Goal: Task Accomplishment & Management: Manage account settings

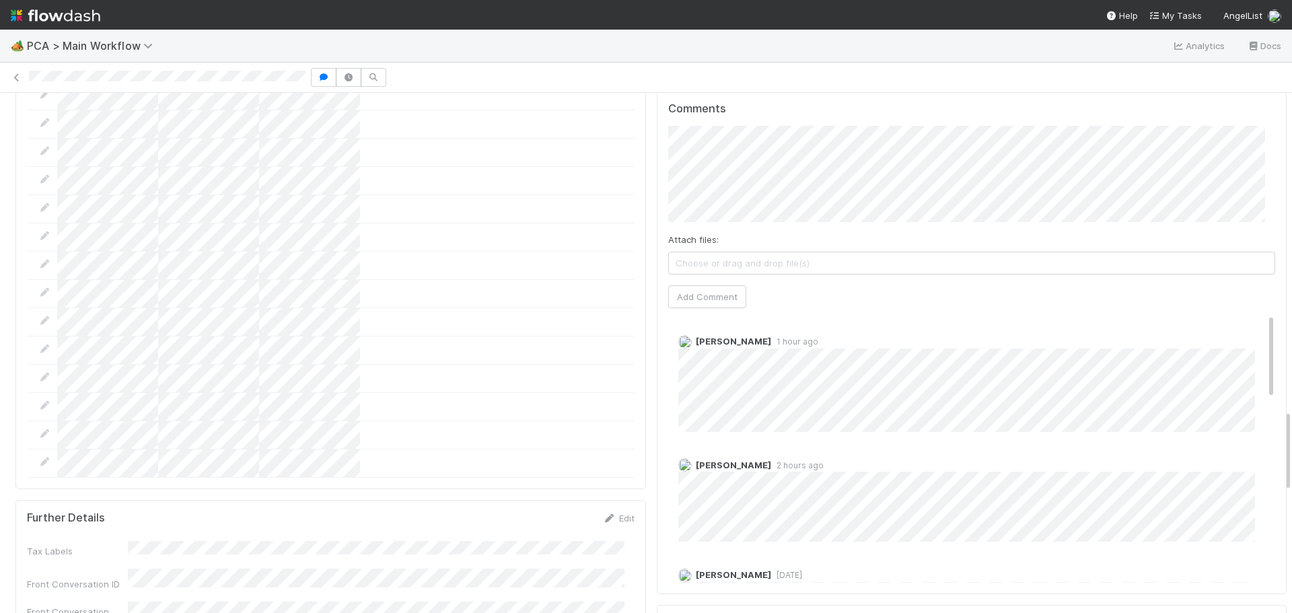
click at [678, 458] on img at bounding box center [684, 464] width 13 height 13
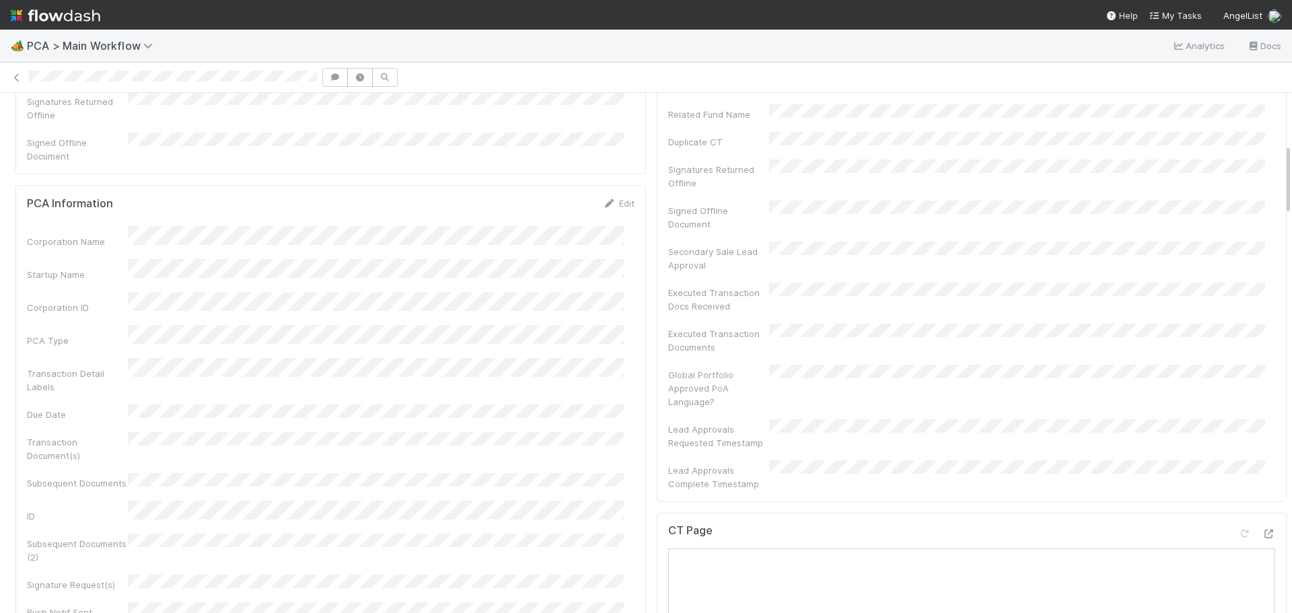
scroll to position [269, 0]
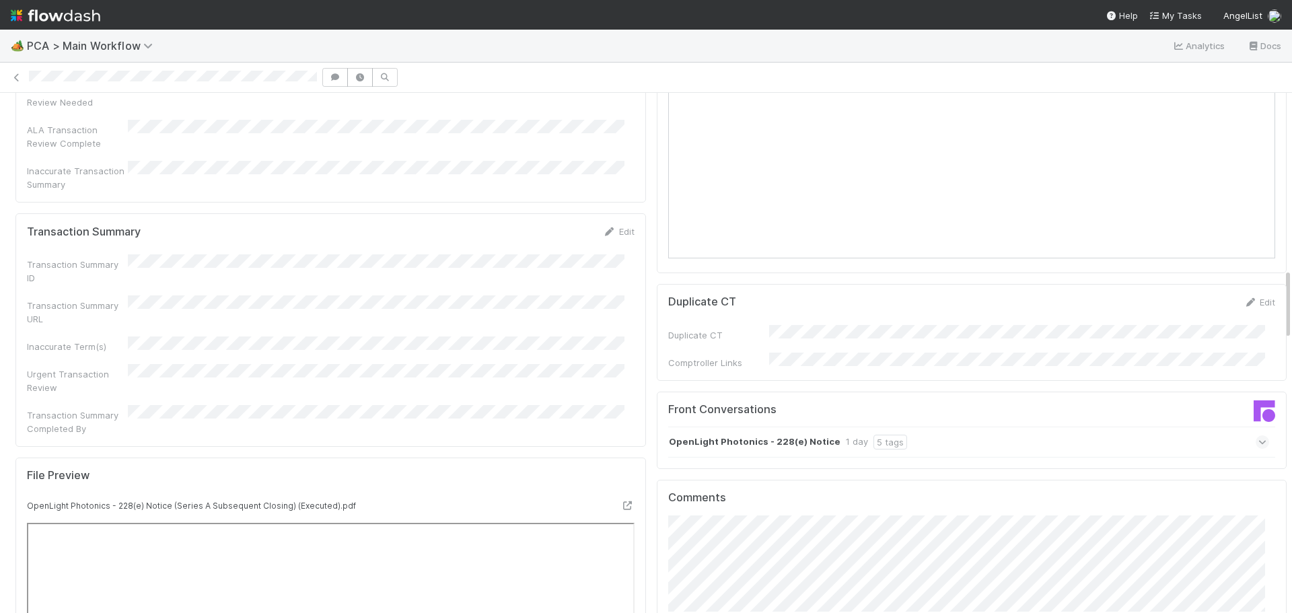
scroll to position [1278, 0]
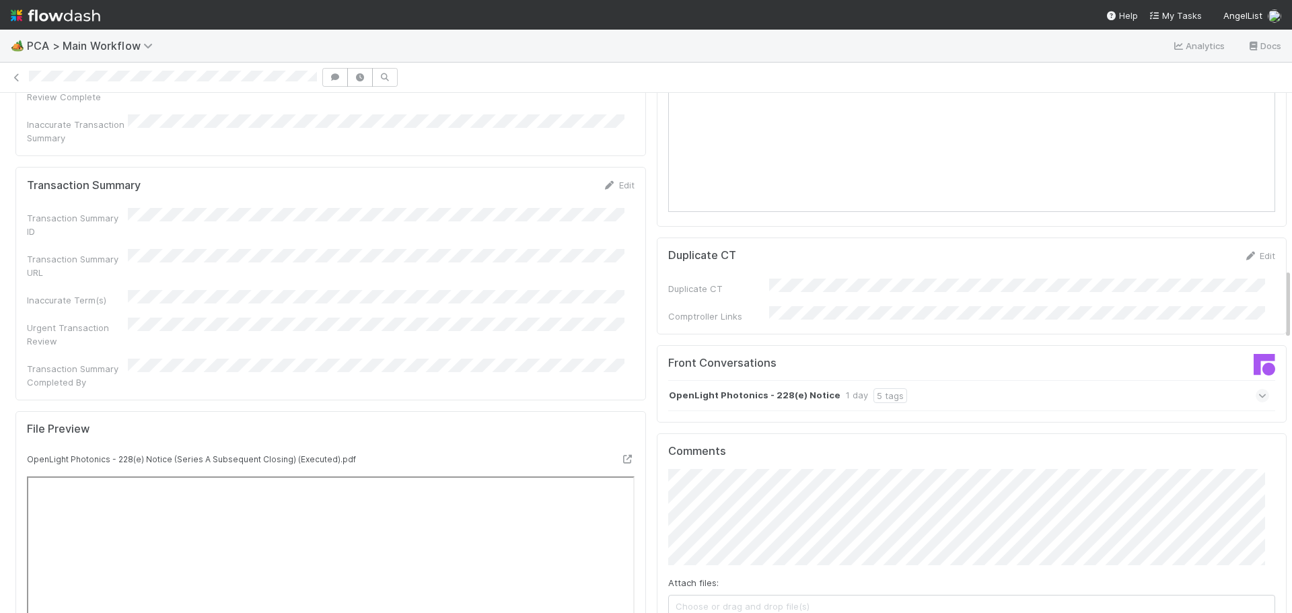
click at [1258, 389] on icon at bounding box center [1262, 395] width 9 height 13
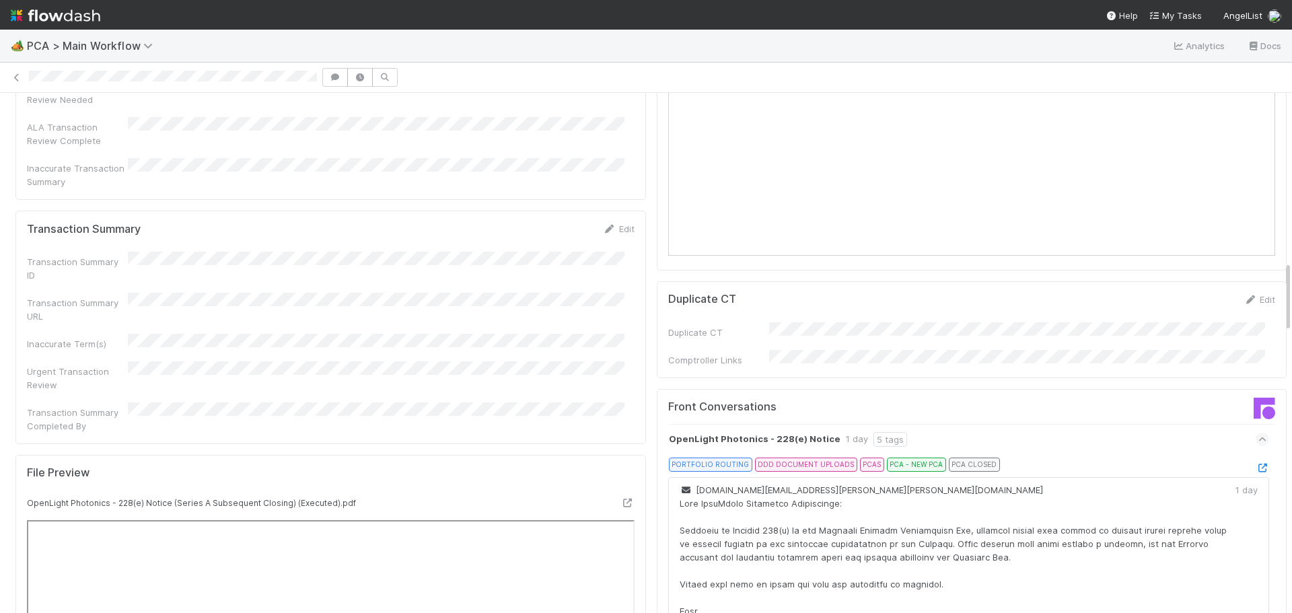
scroll to position [1211, 0]
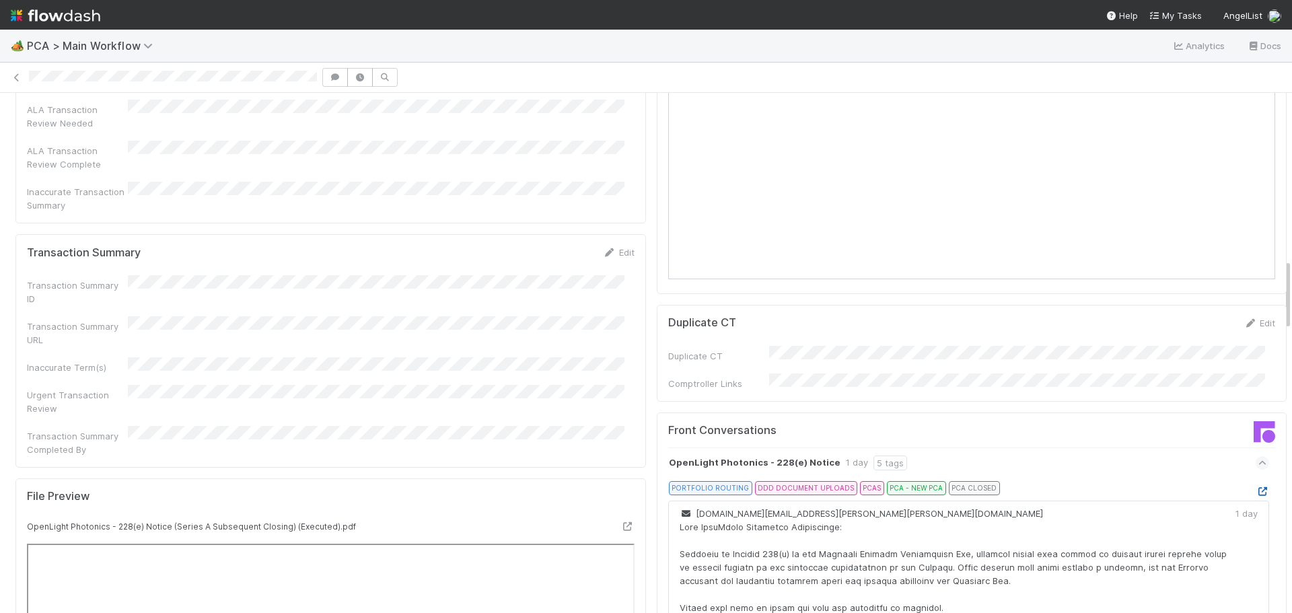
click at [1255, 487] on icon at bounding box center [1261, 491] width 13 height 9
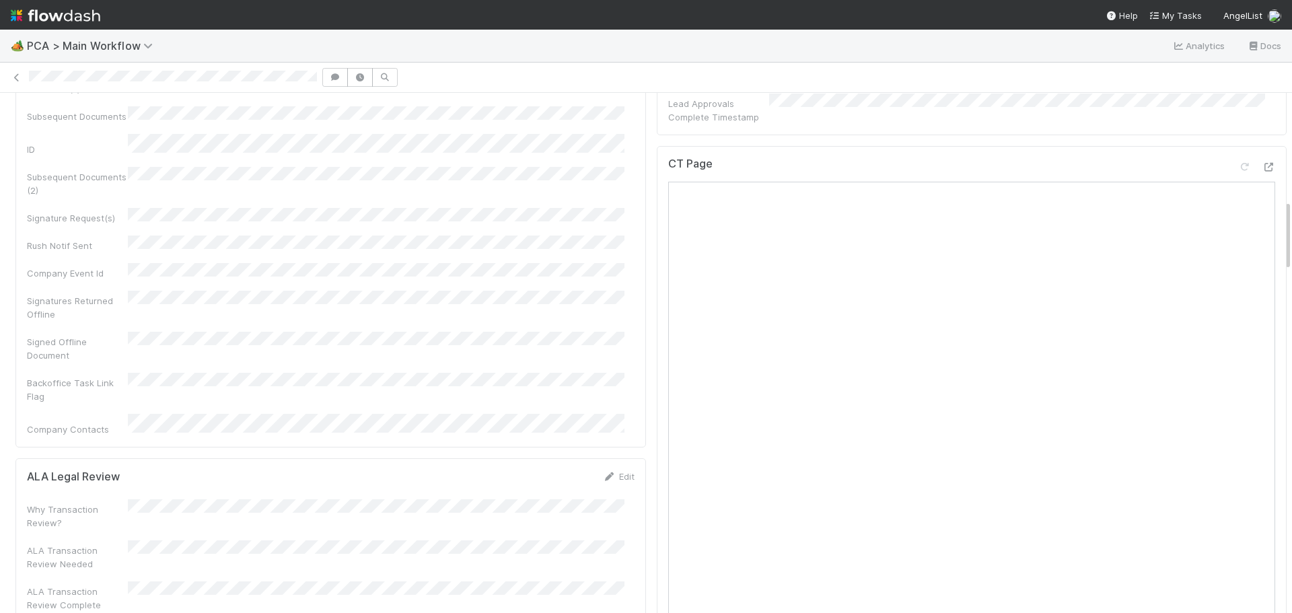
scroll to position [740, 0]
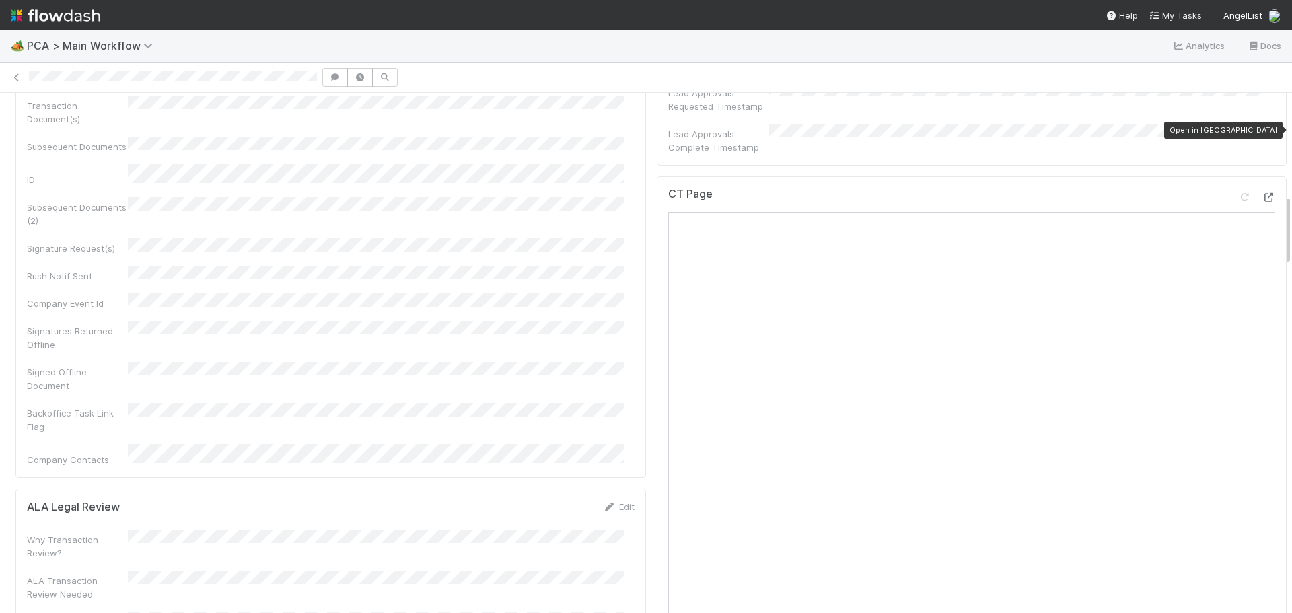
click at [1261, 193] on icon at bounding box center [1267, 197] width 13 height 9
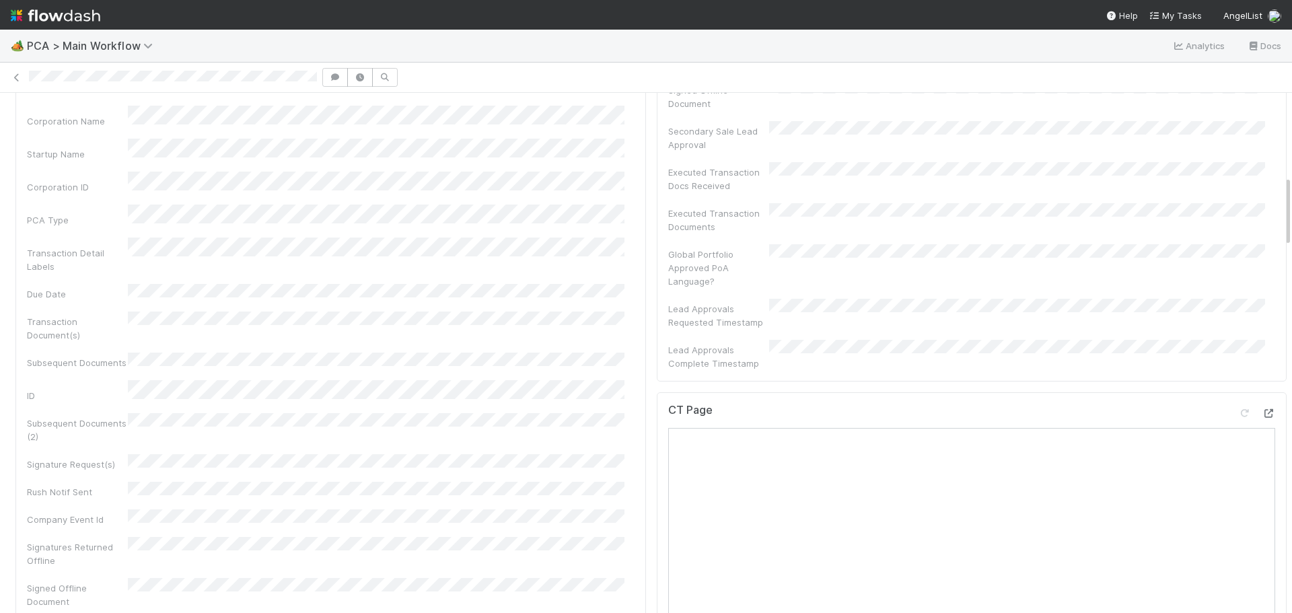
scroll to position [605, 0]
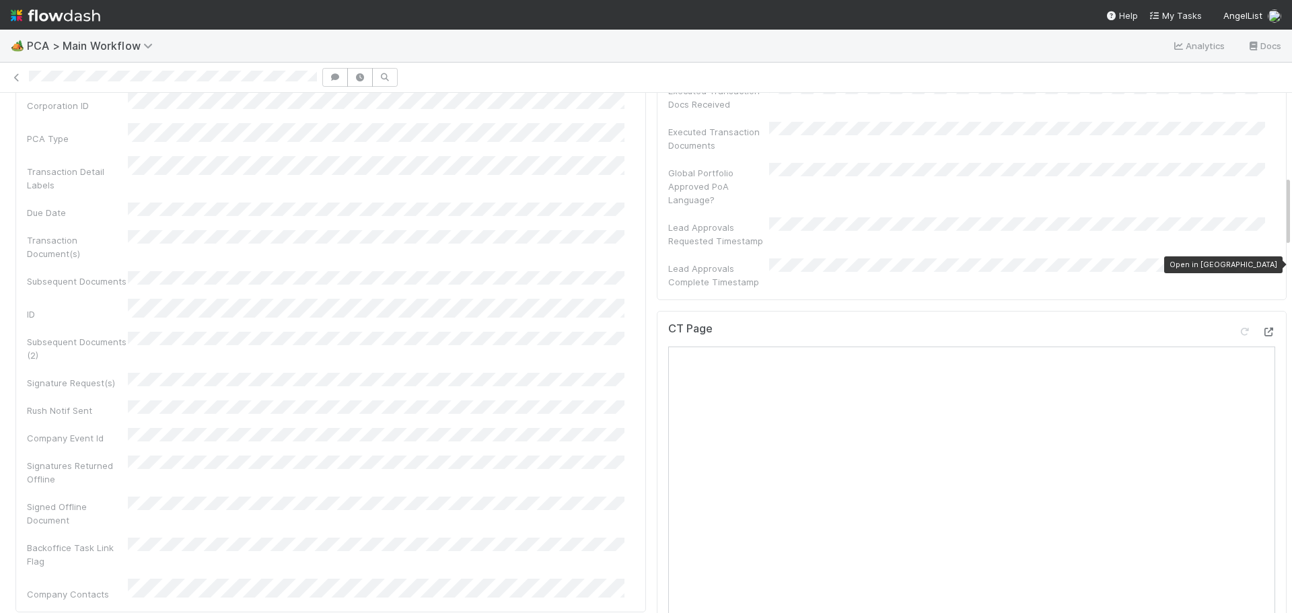
click at [1261, 328] on icon at bounding box center [1267, 332] width 13 height 9
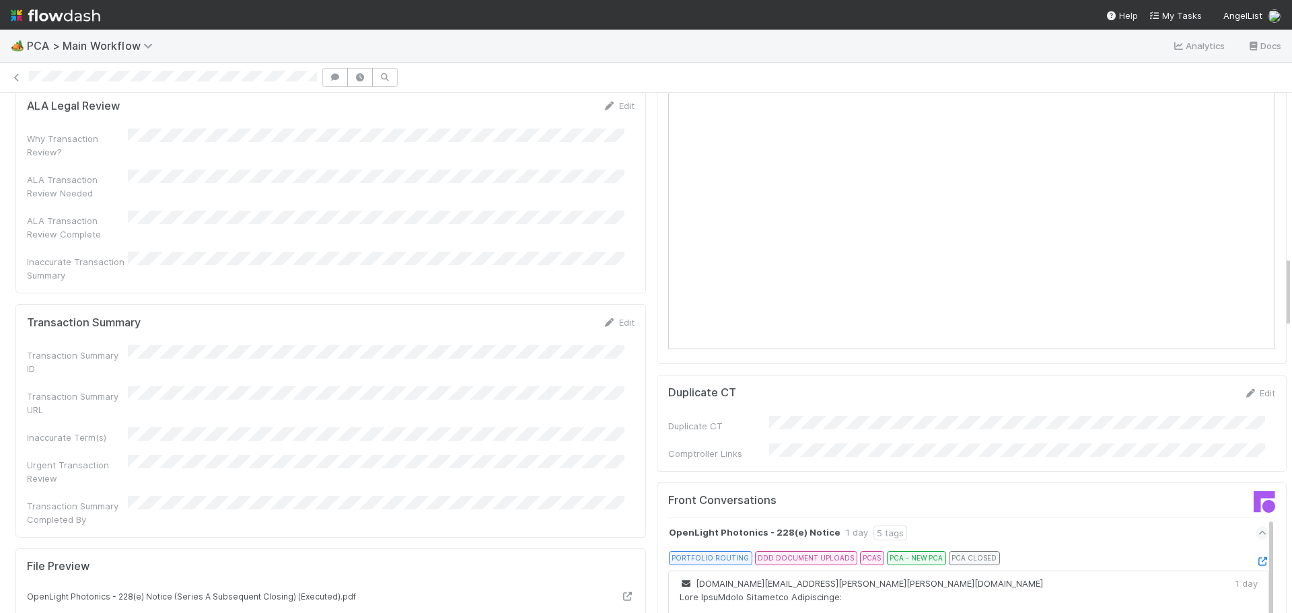
scroll to position [1076, 0]
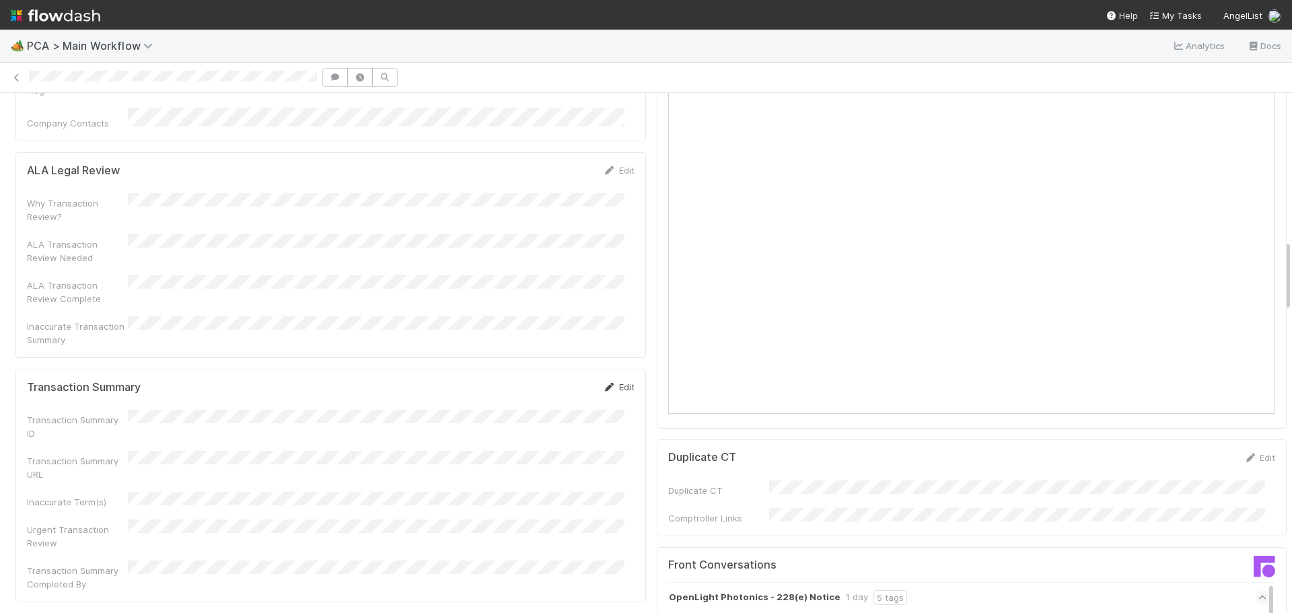
click at [603, 383] on icon at bounding box center [609, 387] width 13 height 9
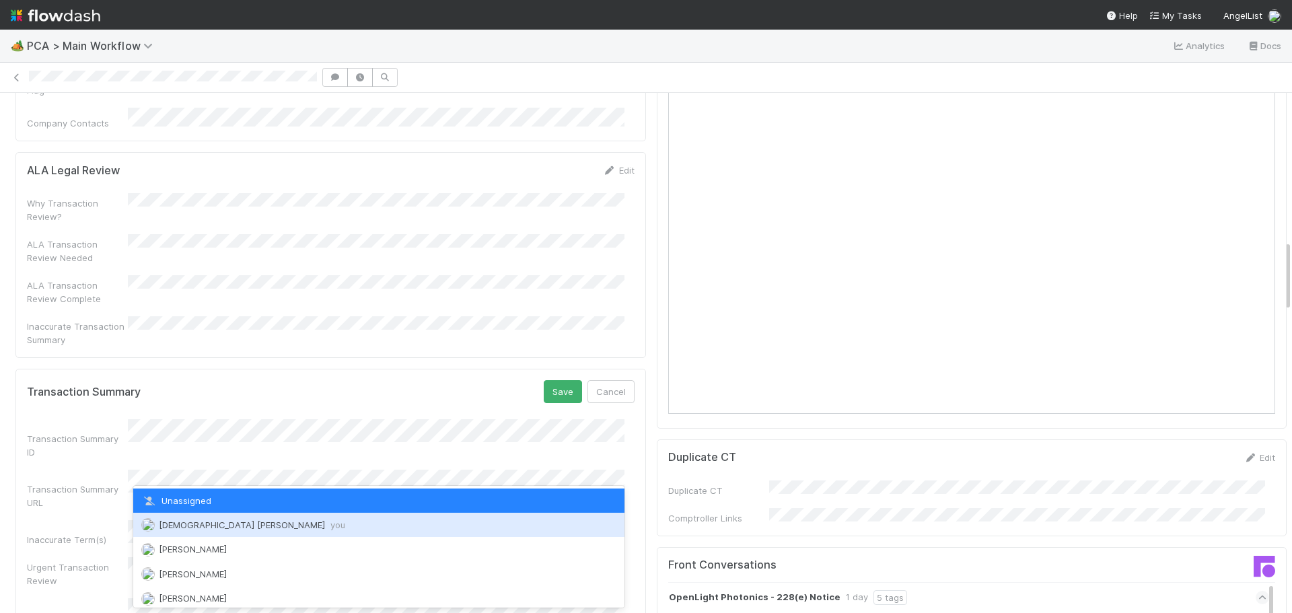
click at [252, 520] on span "Cristantine Angelus Caparos you" at bounding box center [252, 524] width 186 height 11
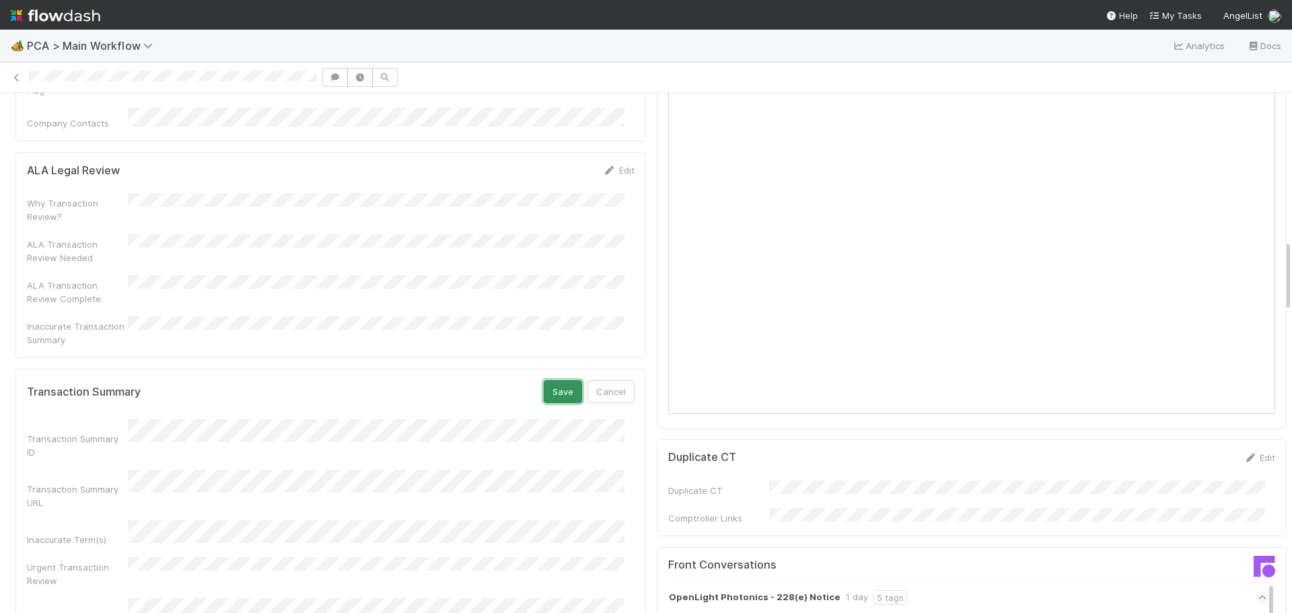
click at [558, 380] on button "Save" at bounding box center [563, 391] width 38 height 23
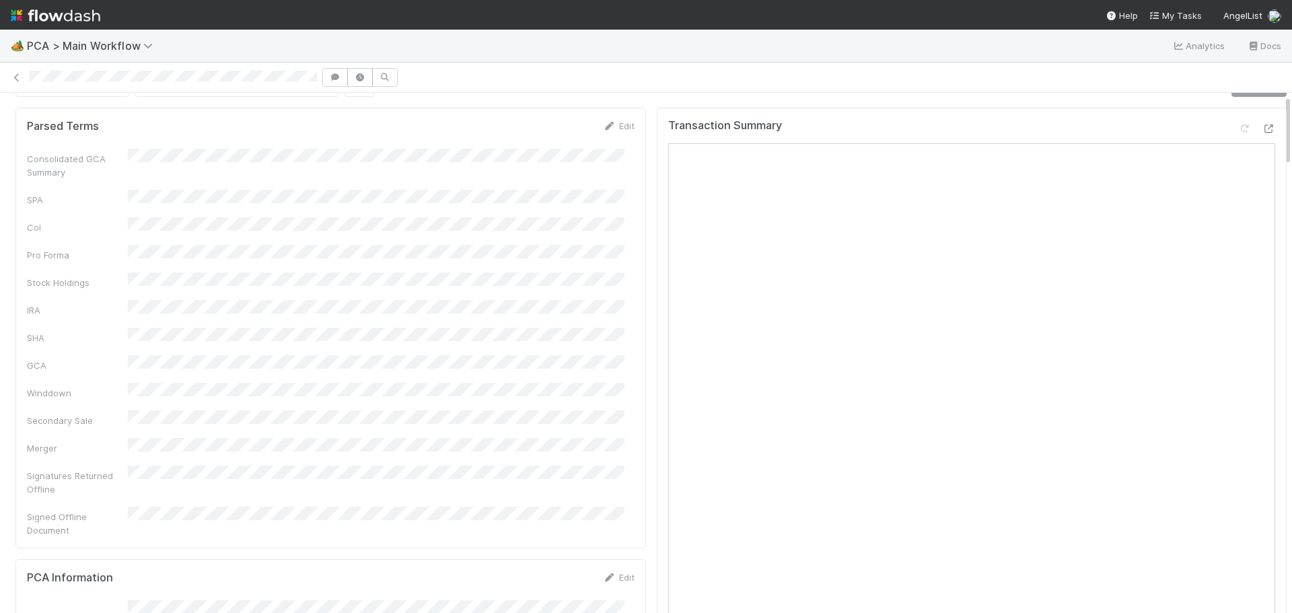
scroll to position [0, 0]
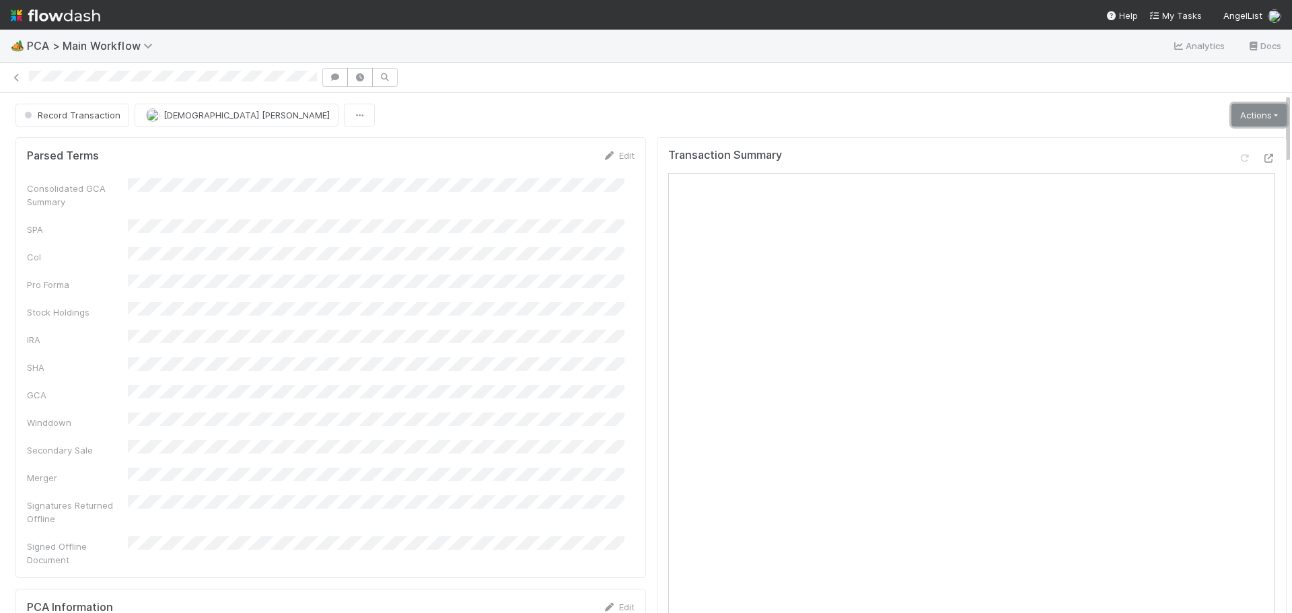
click at [1234, 122] on link "Actions" at bounding box center [1258, 115] width 55 height 23
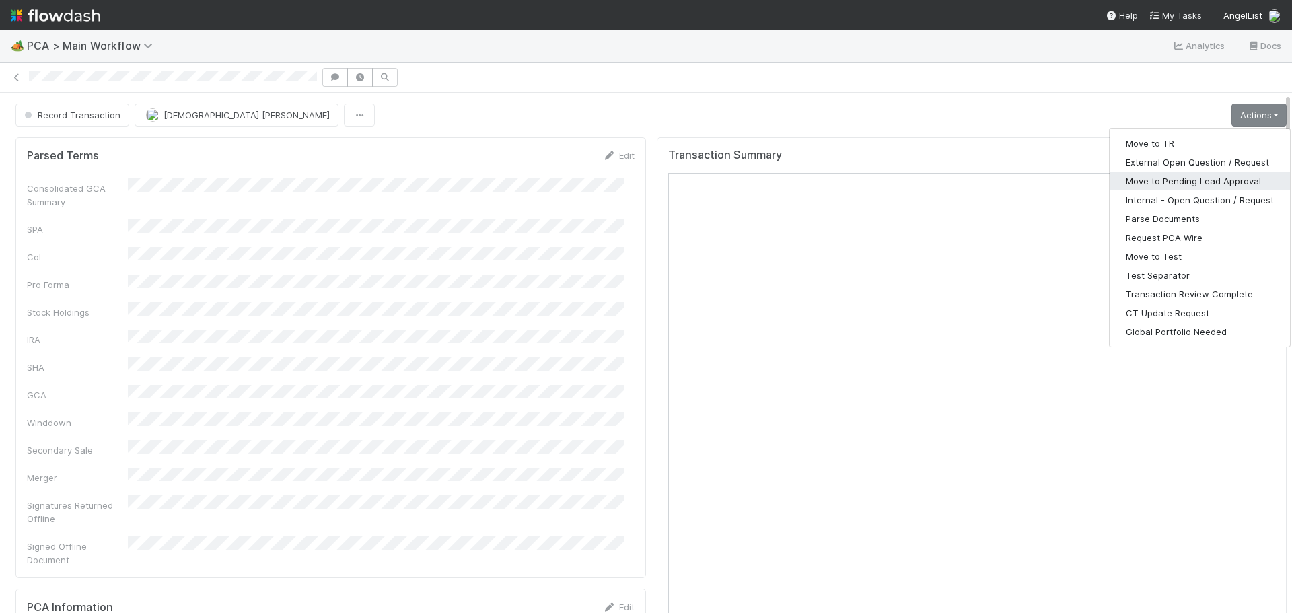
click at [1176, 186] on button "Move to Pending Lead Approval" at bounding box center [1199, 181] width 180 height 19
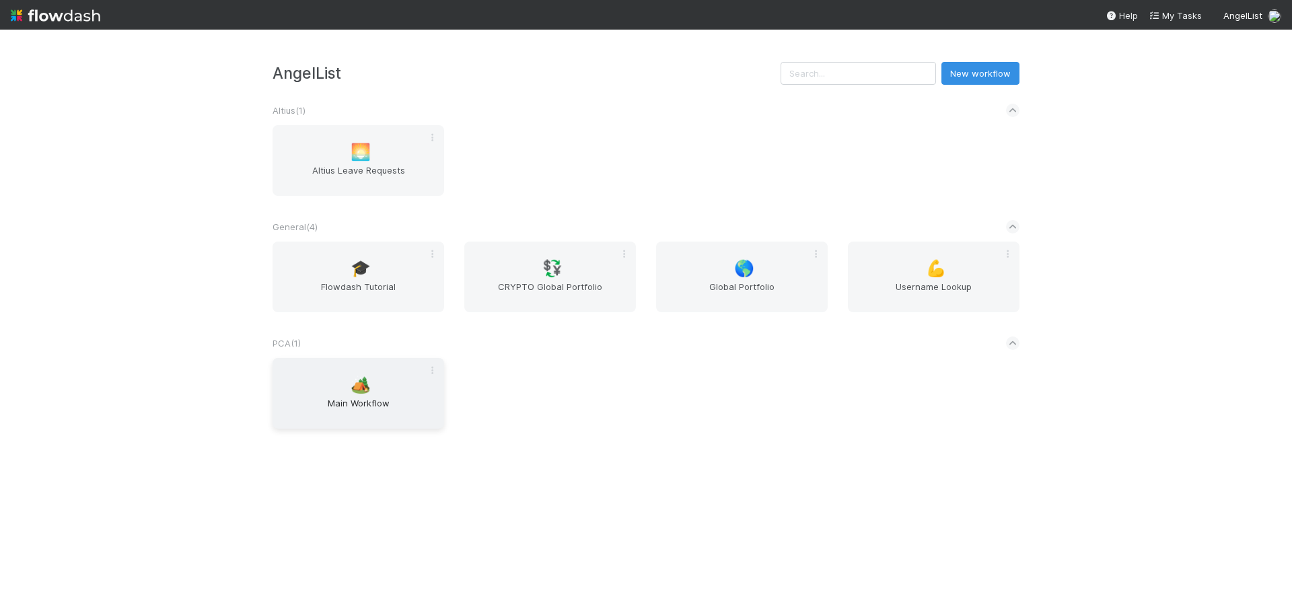
click at [369, 386] on span "🏕️" at bounding box center [361, 384] width 20 height 17
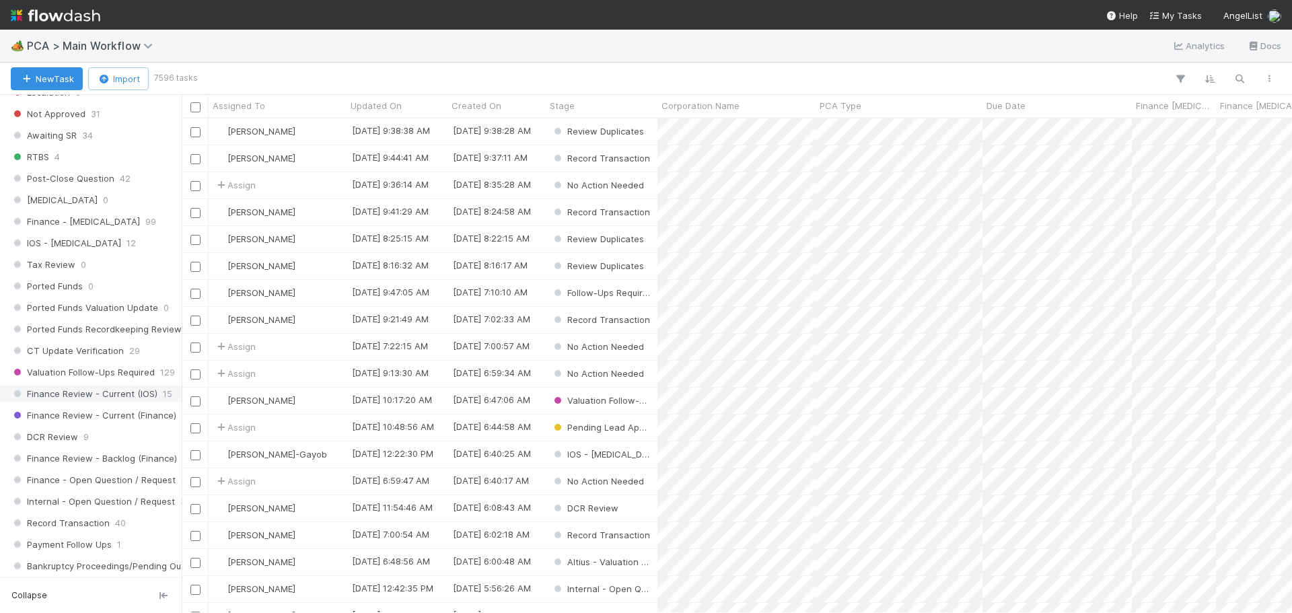
scroll to position [875, 0]
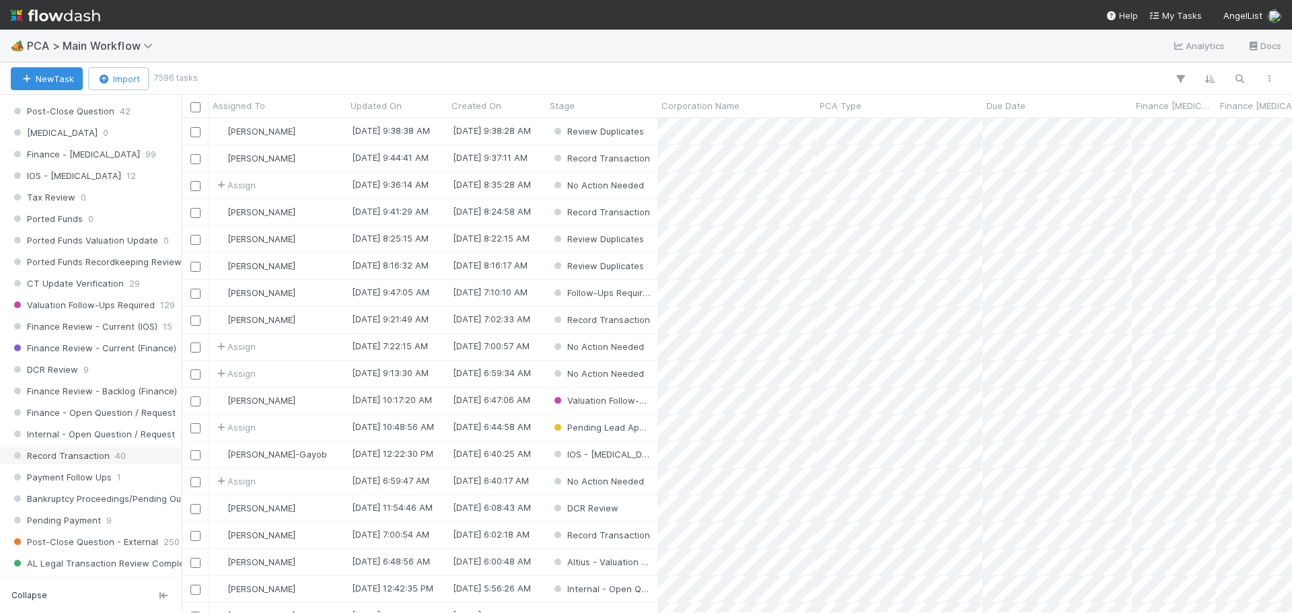
click at [125, 459] on div "Record Transaction 40" at bounding box center [95, 455] width 168 height 17
click at [1180, 74] on icon "button" at bounding box center [1179, 79] width 13 height 12
click at [988, 120] on button "Add Filter" at bounding box center [974, 120] width 404 height 20
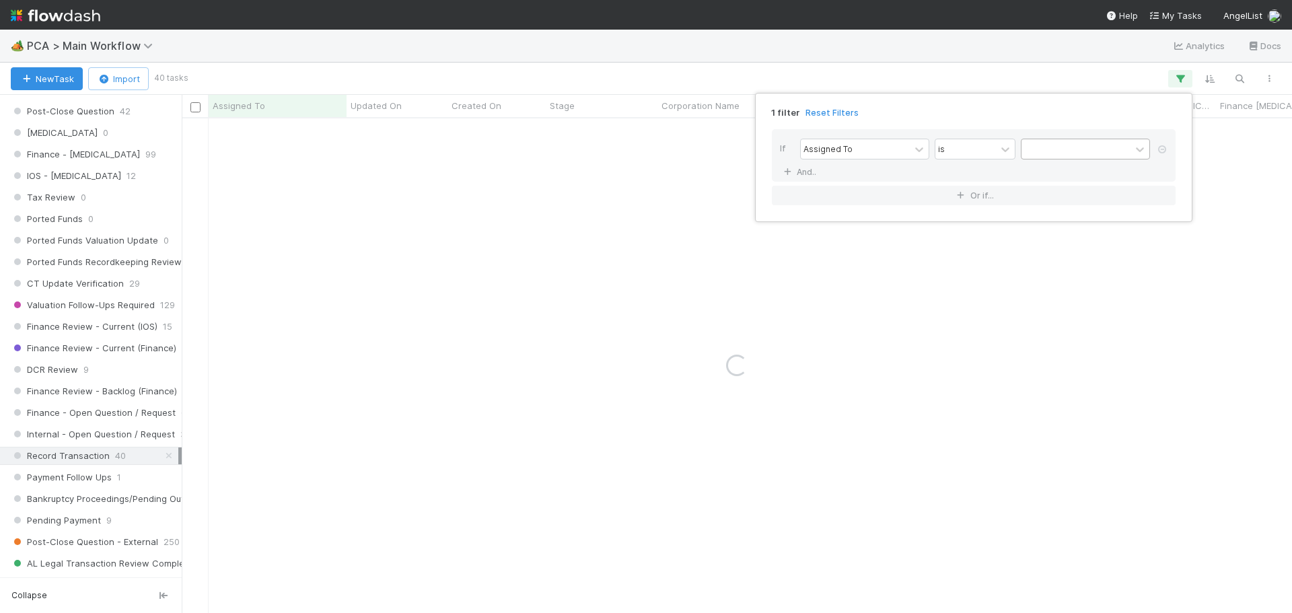
click at [1065, 145] on div at bounding box center [1075, 149] width 109 height 20
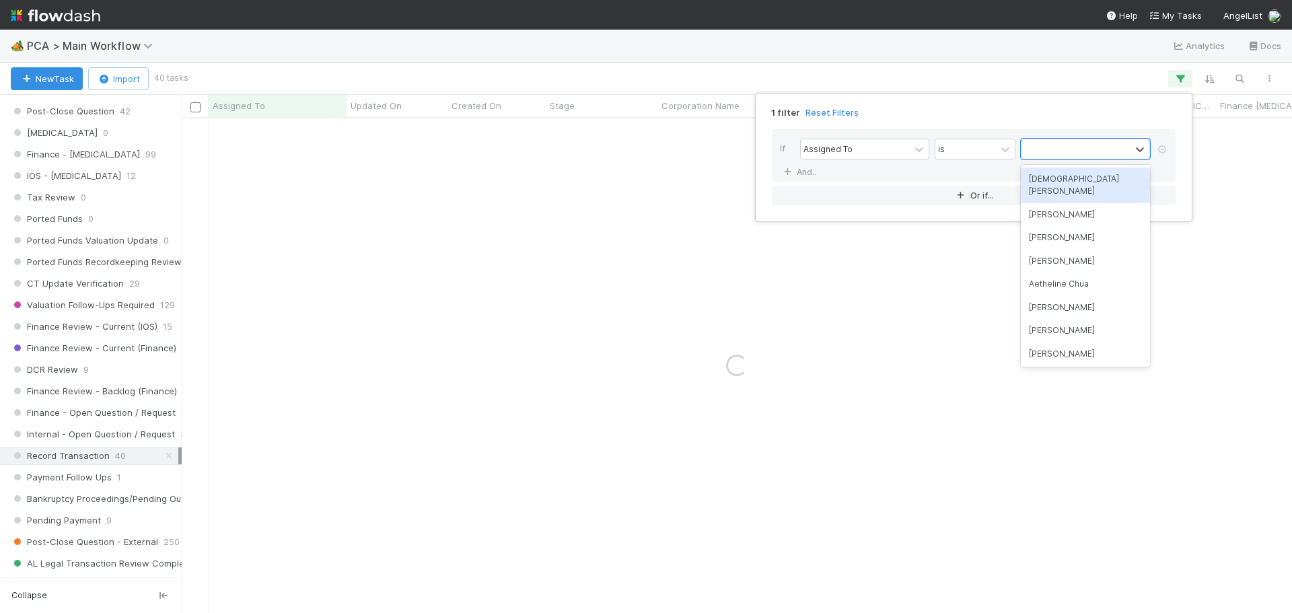
drag, startPoint x: 1086, startPoint y: 194, endPoint x: 951, endPoint y: 208, distance: 135.9
click at [1087, 195] on div "Cristantine Angelus Caparos" at bounding box center [1085, 186] width 129 height 36
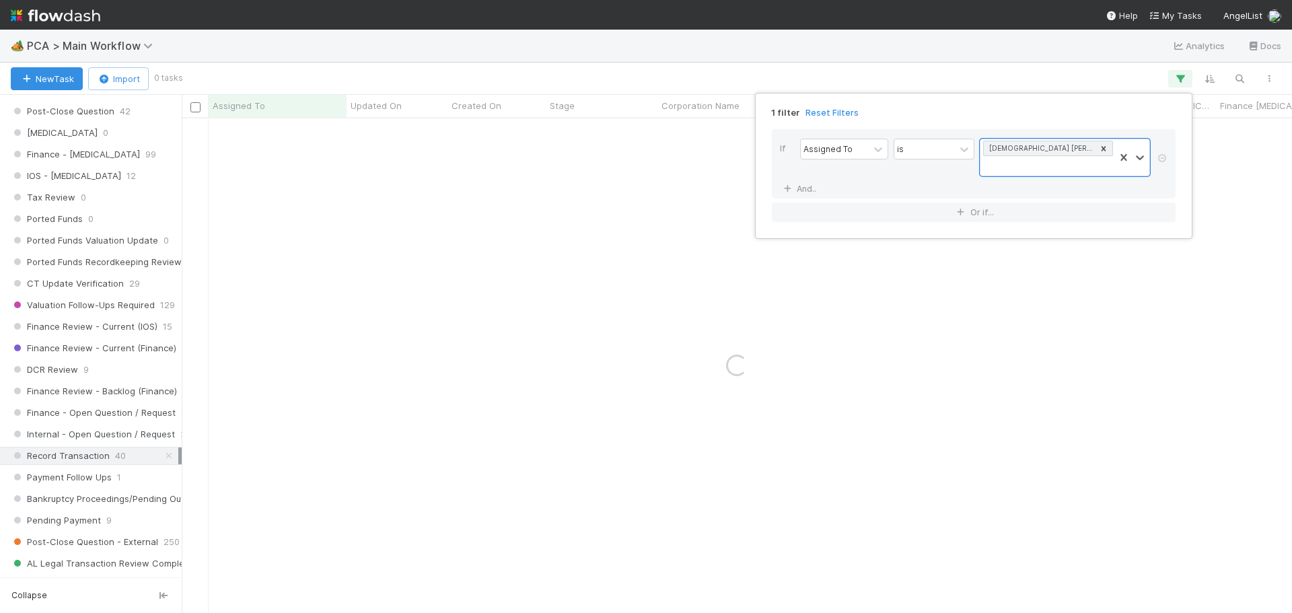
click at [886, 288] on div "1 filter Reset Filters If Assigned To is option Cristantine Angelus Caparos, se…" at bounding box center [646, 306] width 1292 height 613
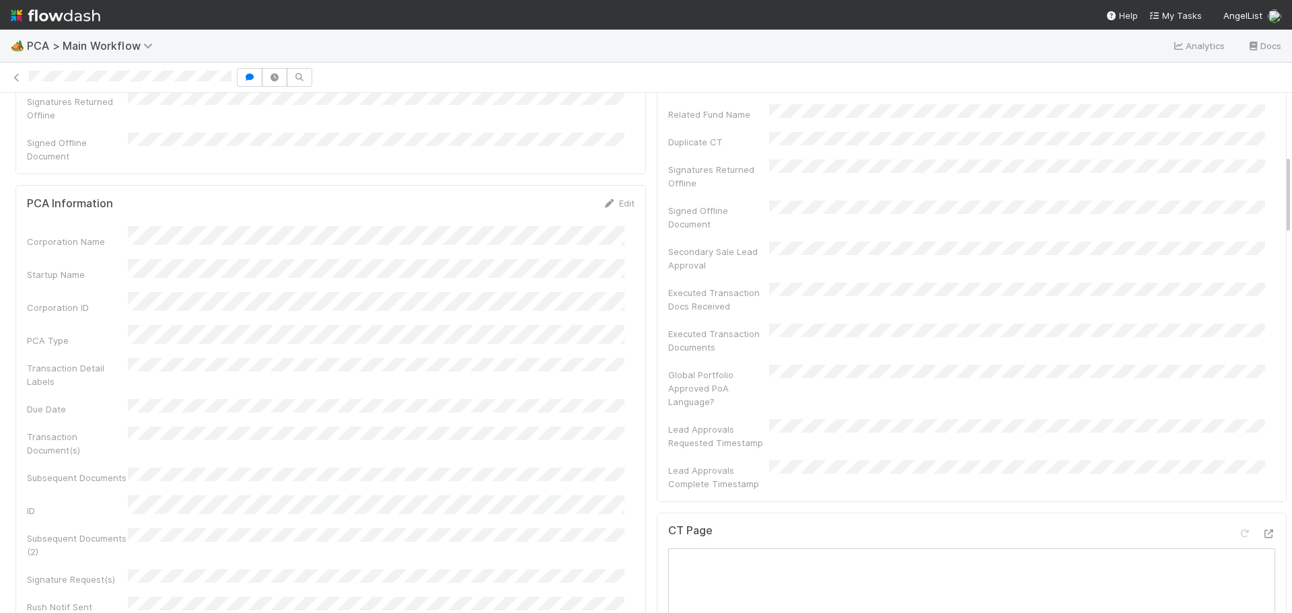
scroll to position [875, 0]
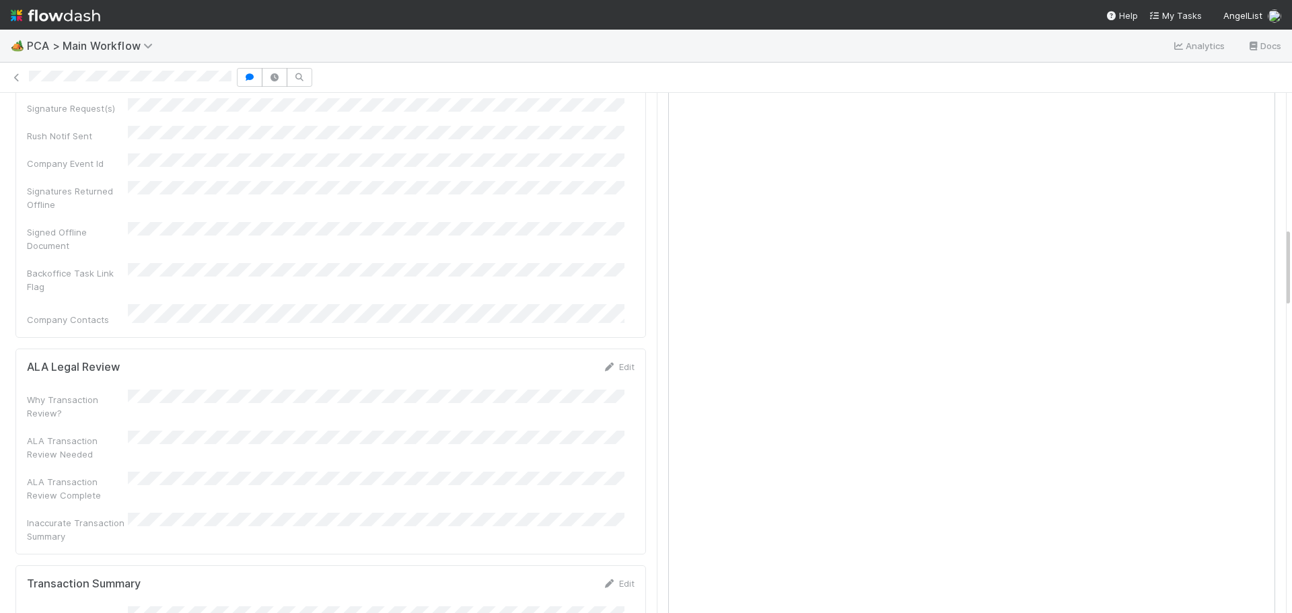
click at [191, 45] on div "🏕️ PCA > Main Workflow Analytics Docs" at bounding box center [646, 46] width 1292 height 32
click at [213, 222] on div "Signed Offline Document" at bounding box center [331, 237] width 608 height 30
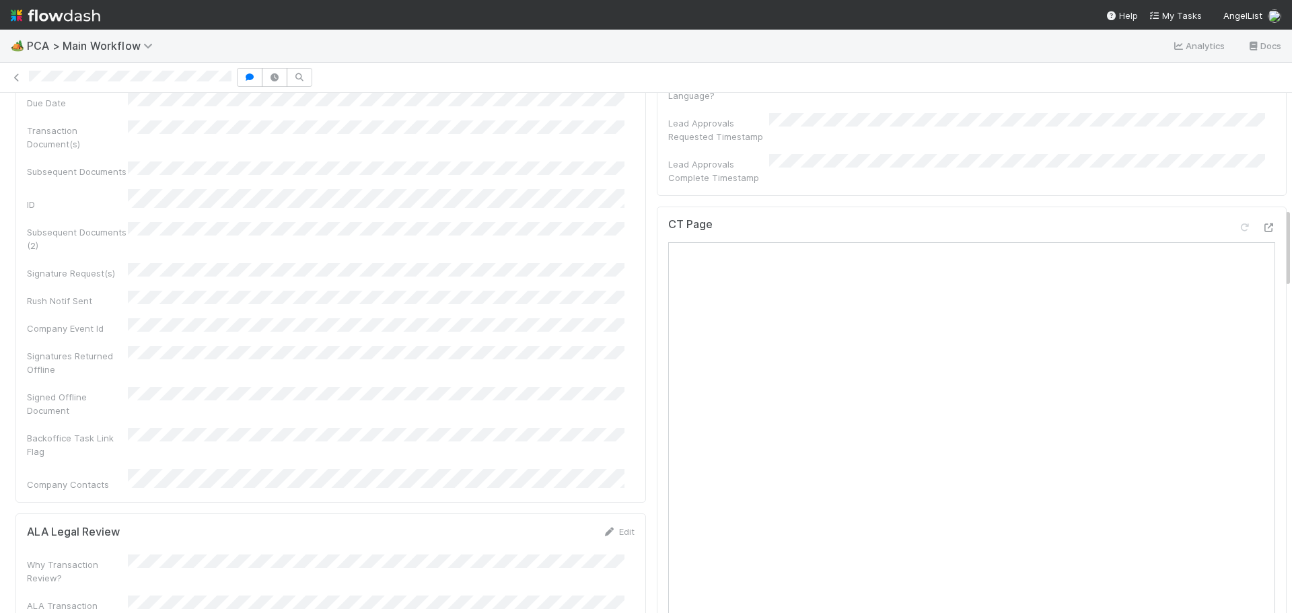
scroll to position [1113, 0]
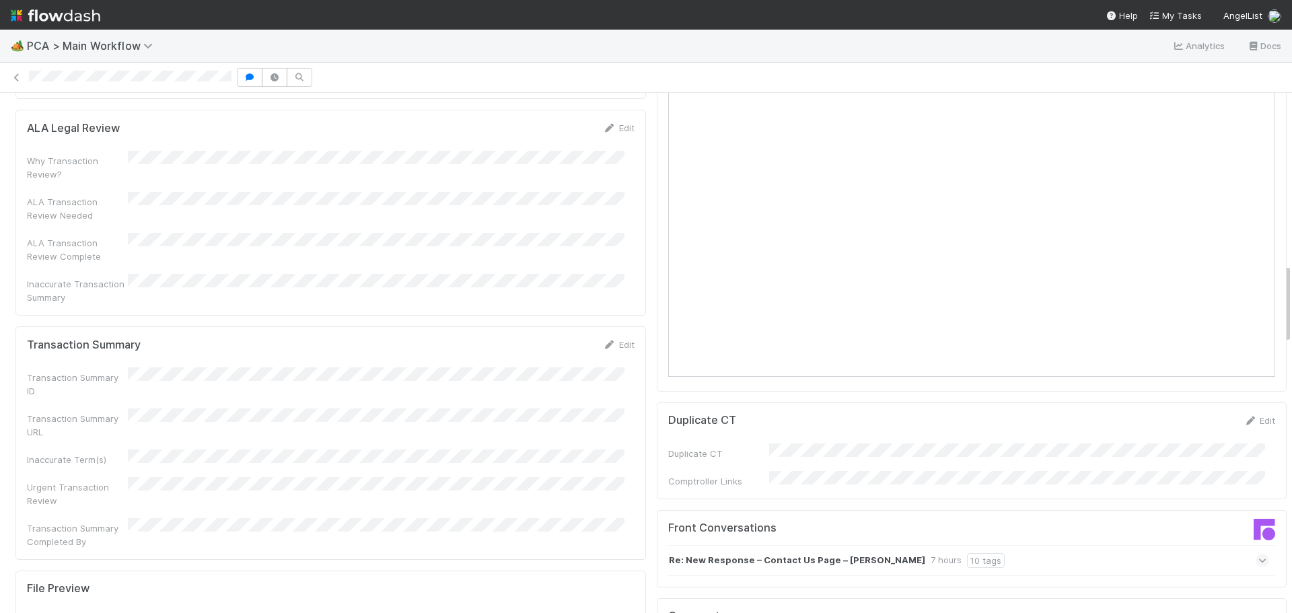
click at [1258, 554] on icon at bounding box center [1262, 560] width 9 height 13
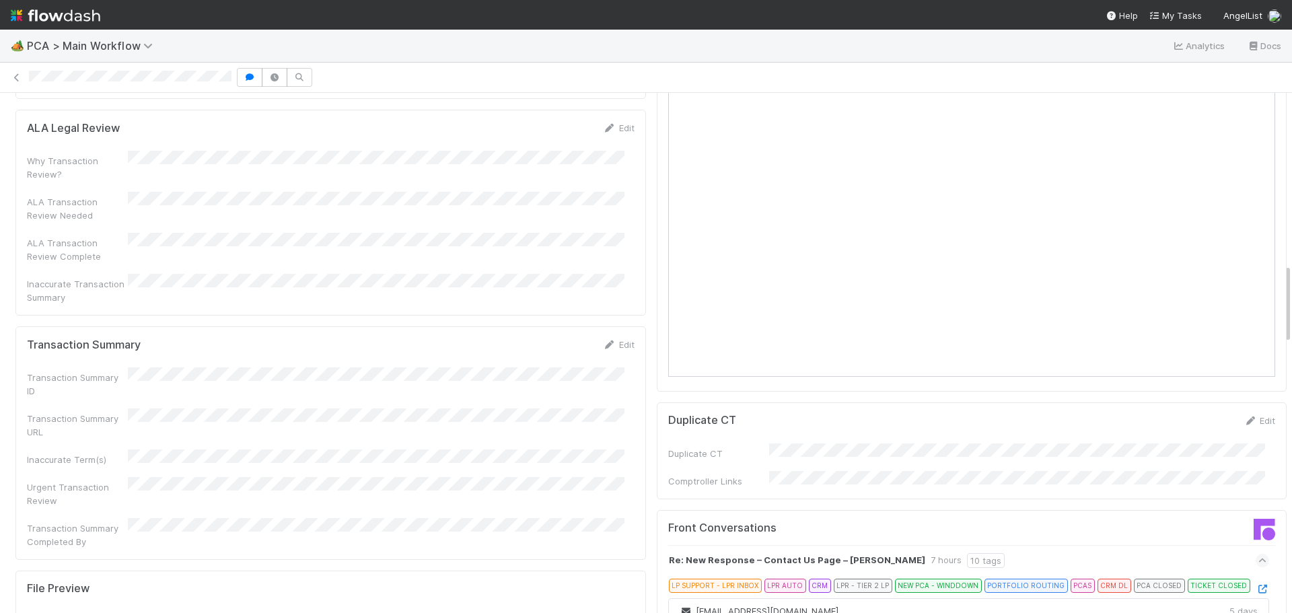
scroll to position [1248, 0]
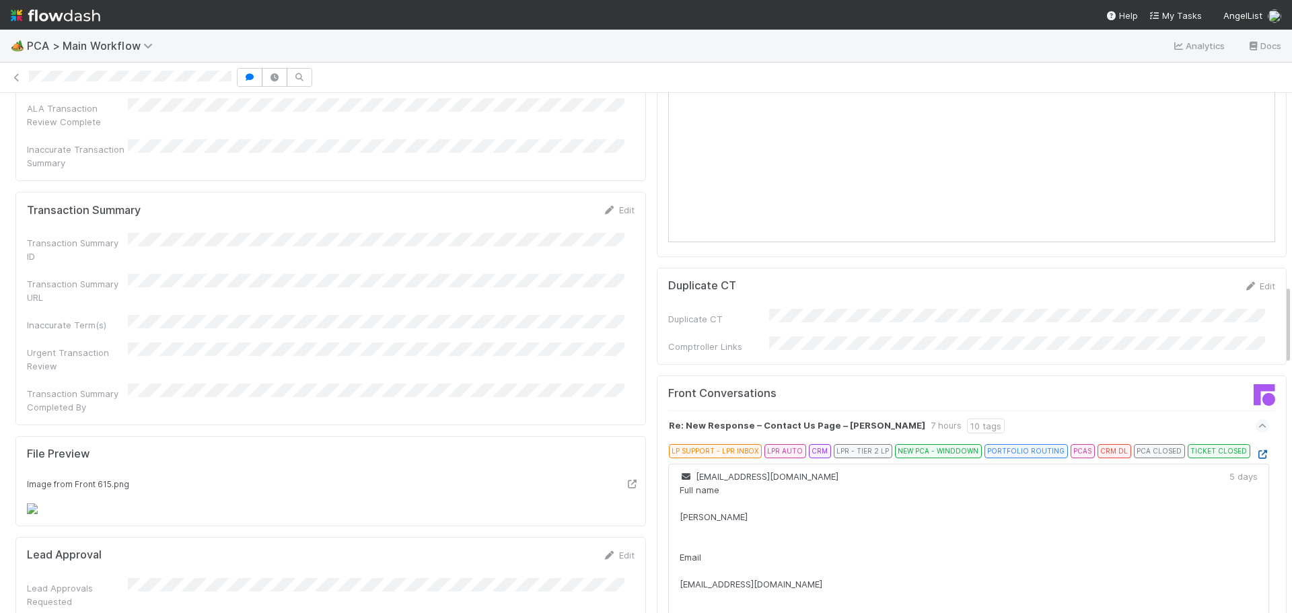
click at [1255, 450] on icon at bounding box center [1261, 454] width 13 height 9
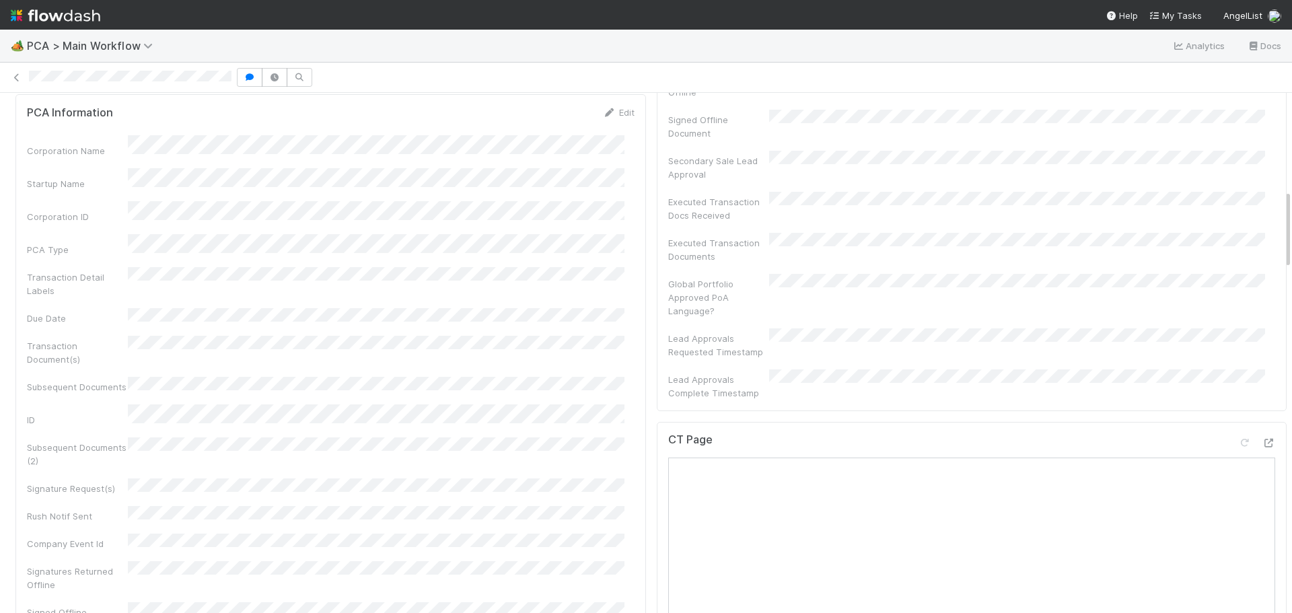
scroll to position [629, 0]
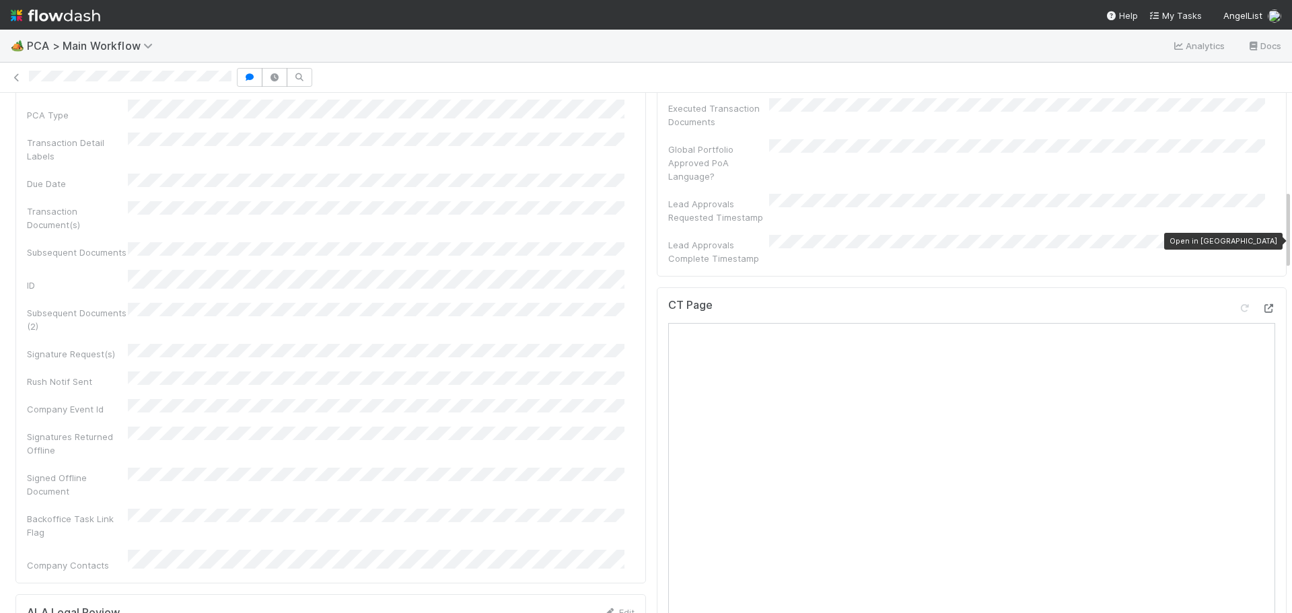
click at [1261, 304] on icon at bounding box center [1267, 308] width 13 height 9
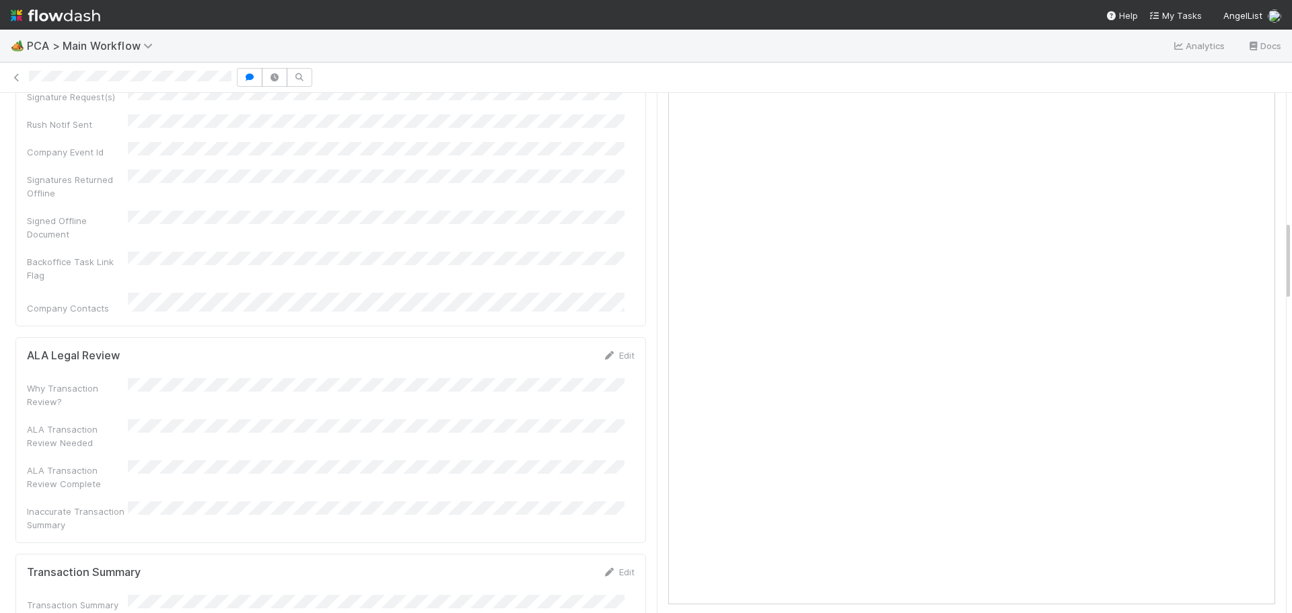
scroll to position [942, 0]
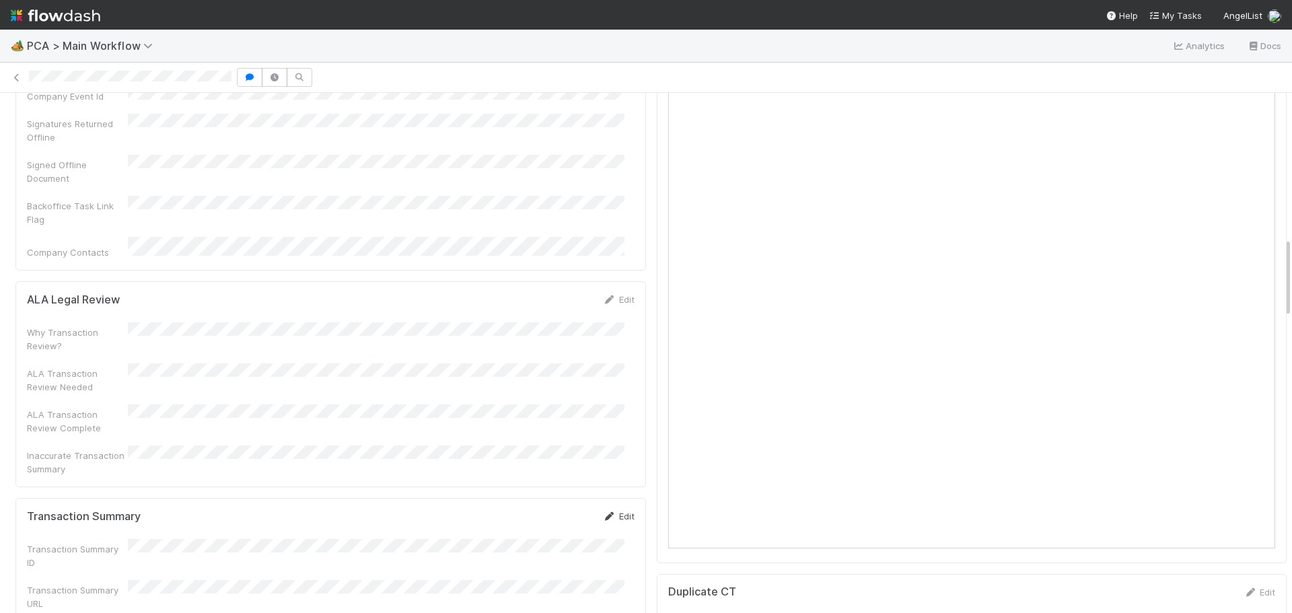
click at [617, 511] on link "Edit" at bounding box center [619, 516] width 32 height 11
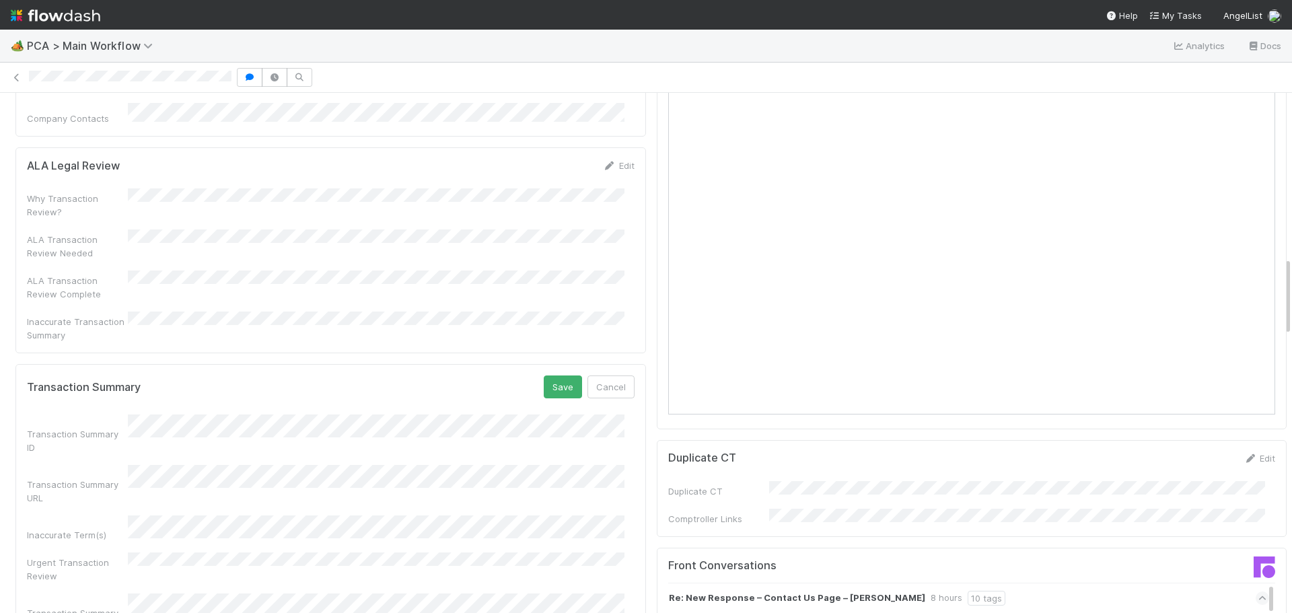
scroll to position [1076, 0]
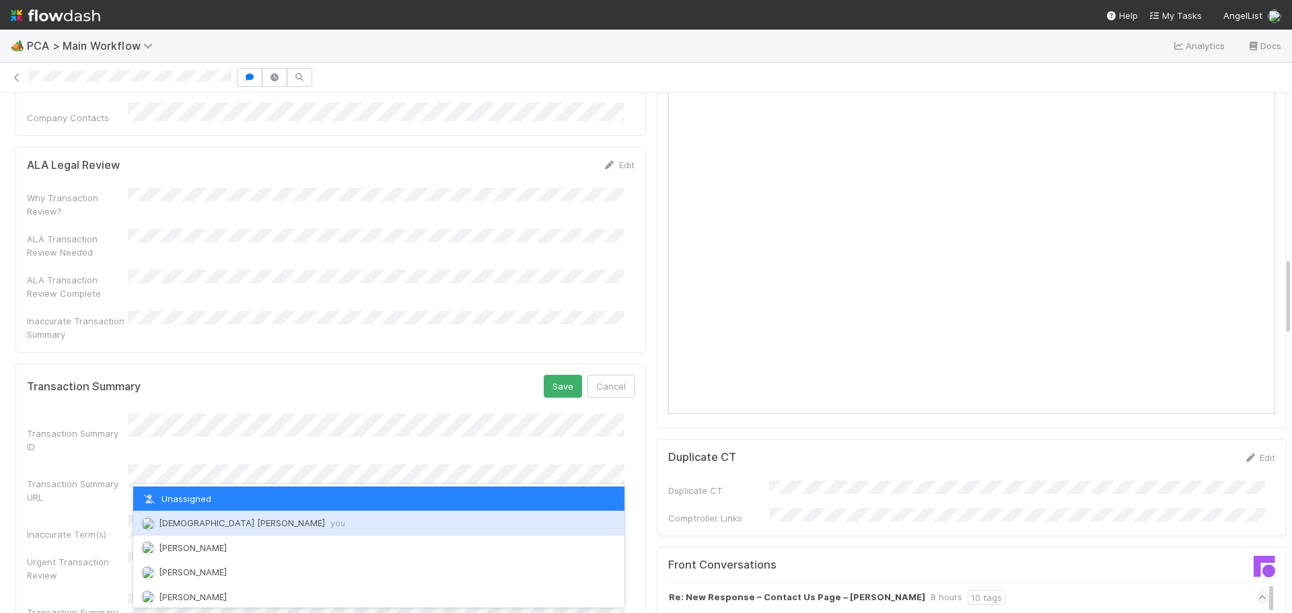
click at [244, 523] on span "Cristantine Angelus Caparos you" at bounding box center [252, 522] width 186 height 11
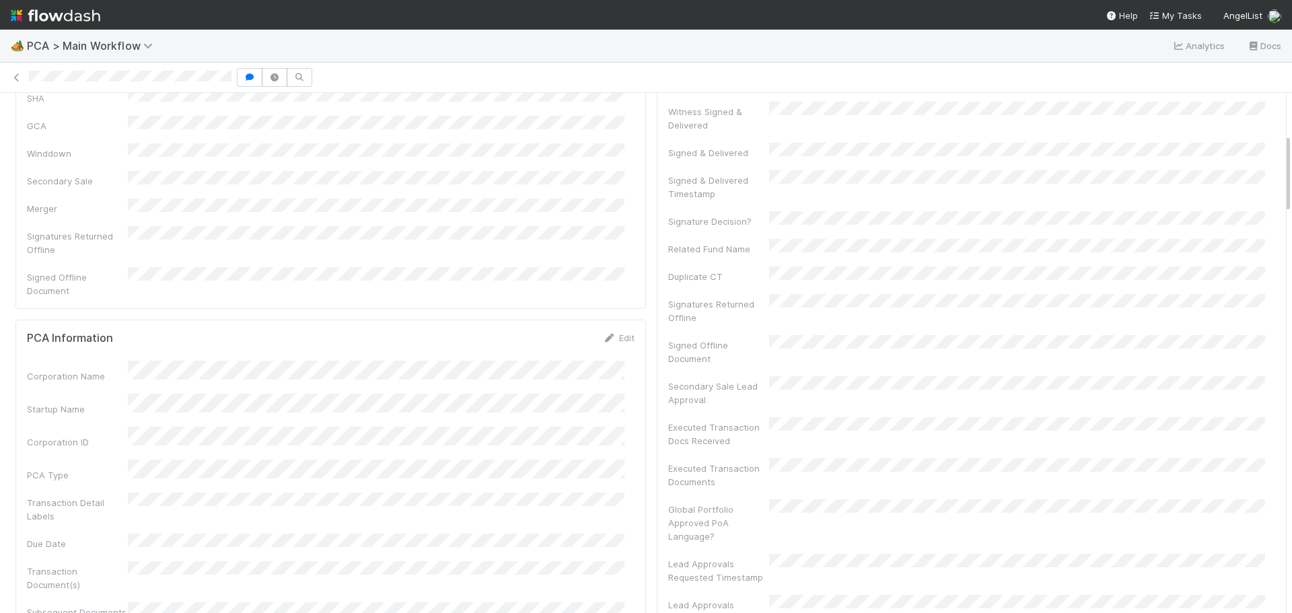
scroll to position [0, 0]
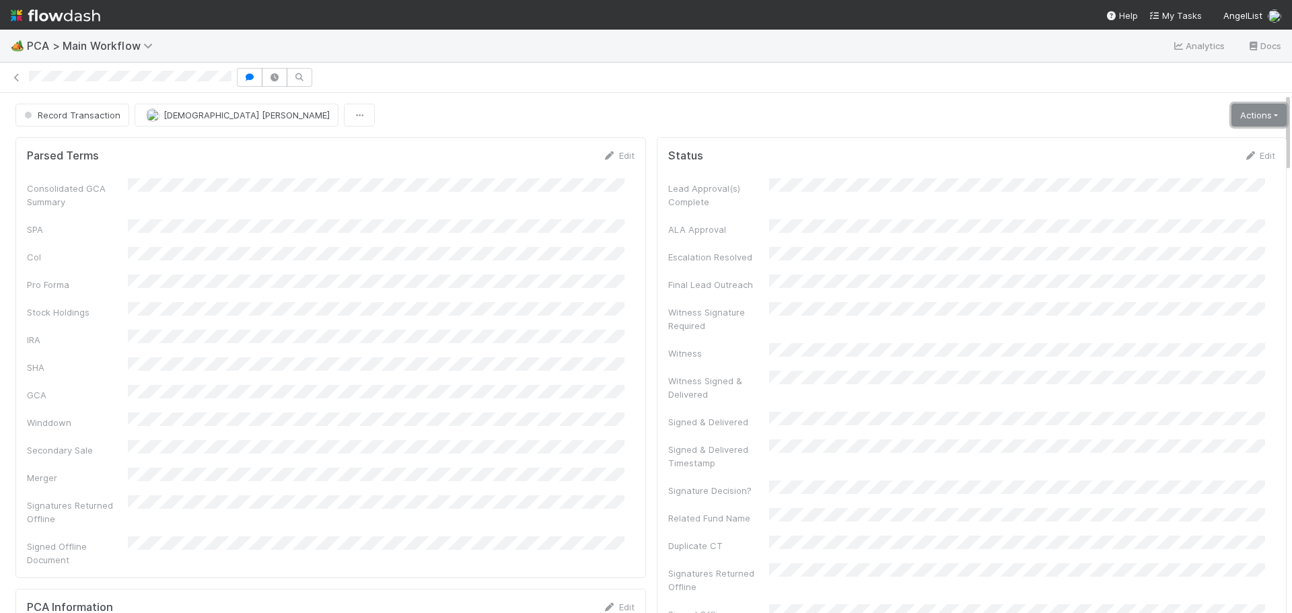
click at [1251, 114] on link "Actions" at bounding box center [1258, 115] width 55 height 23
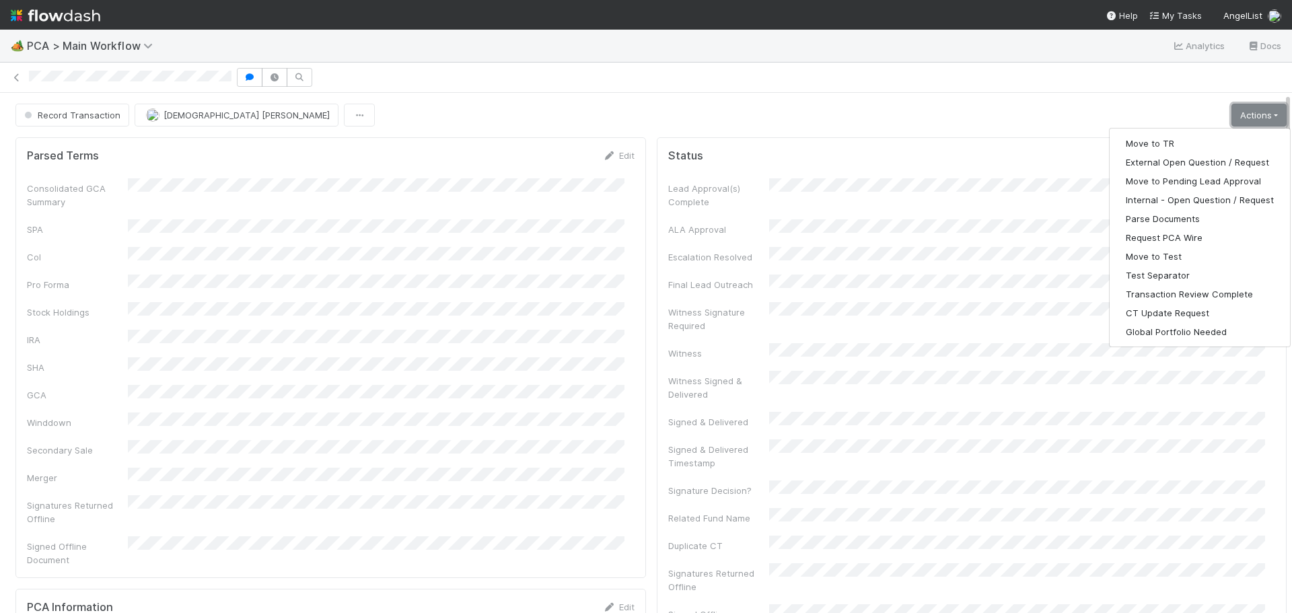
click at [1252, 114] on link "Actions" at bounding box center [1258, 115] width 55 height 23
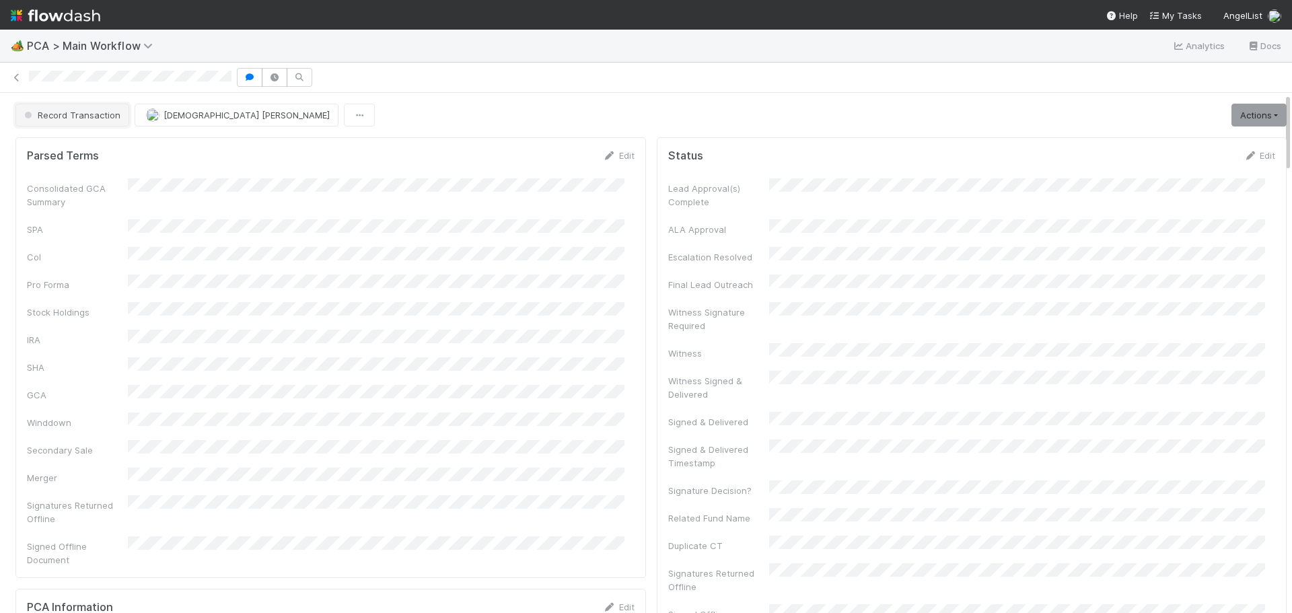
click at [94, 116] on span "Record Transaction" at bounding box center [71, 115] width 99 height 11
click at [403, 112] on div at bounding box center [646, 306] width 1292 height 613
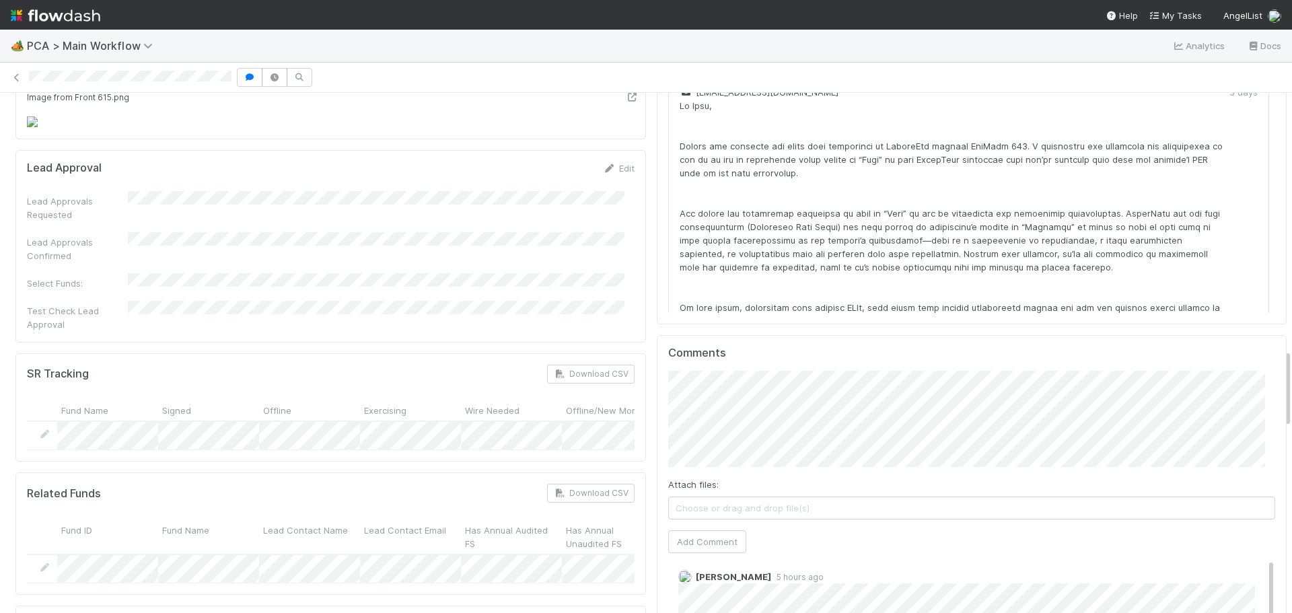
scroll to position [0, 0]
click at [697, 530] on button "Add Comment" at bounding box center [707, 541] width 78 height 23
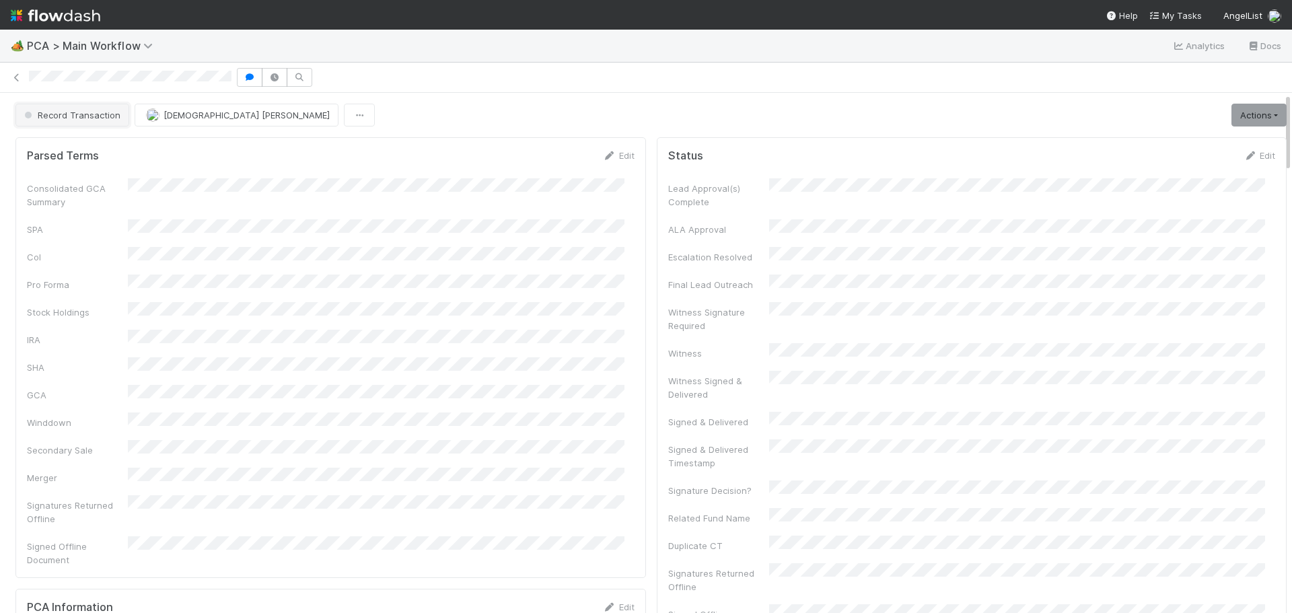
click at [86, 110] on span "Record Transaction" at bounding box center [71, 115] width 99 height 11
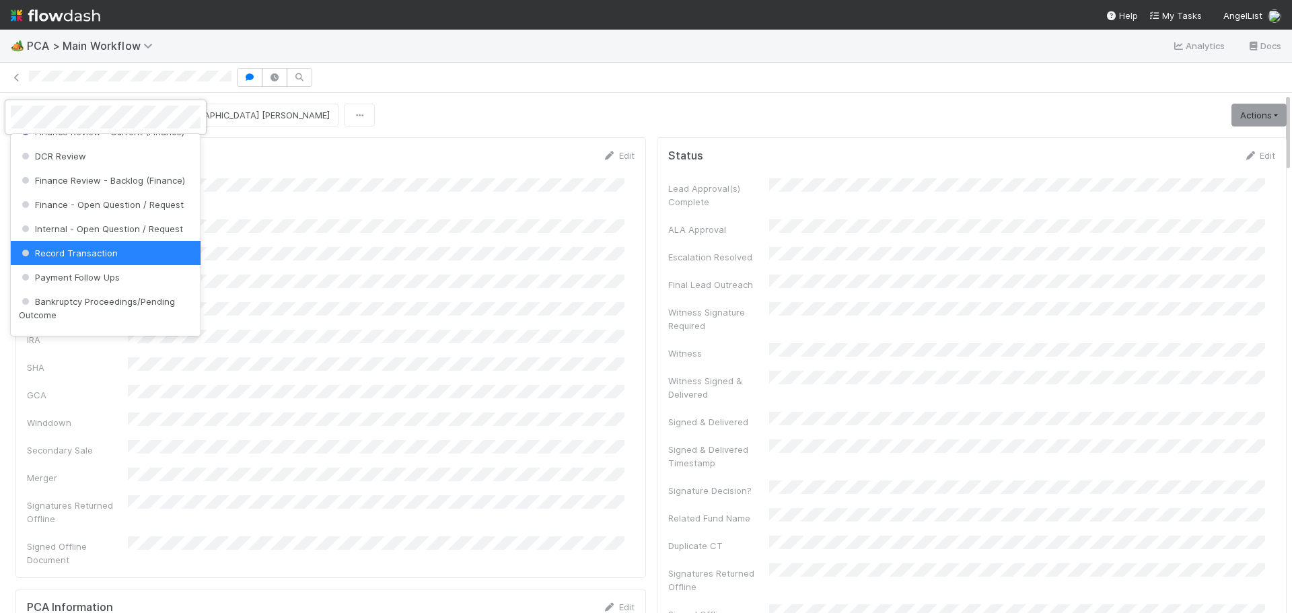
scroll to position [689, 0]
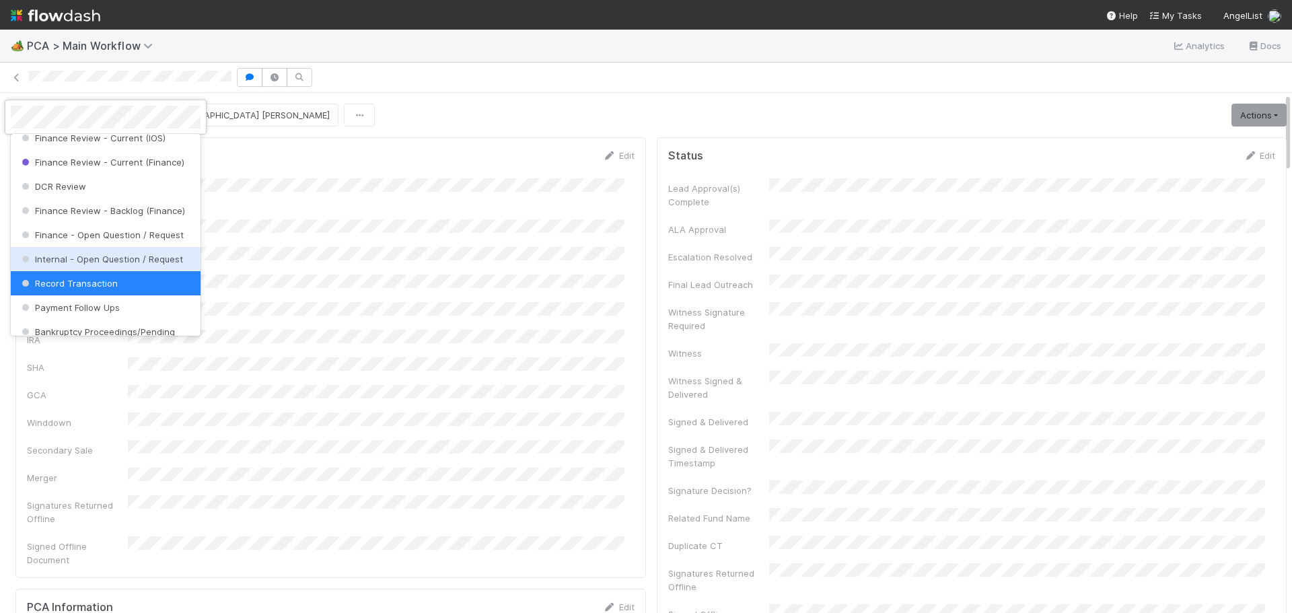
click at [110, 264] on span "Internal - Open Question / Request" at bounding box center [101, 259] width 164 height 11
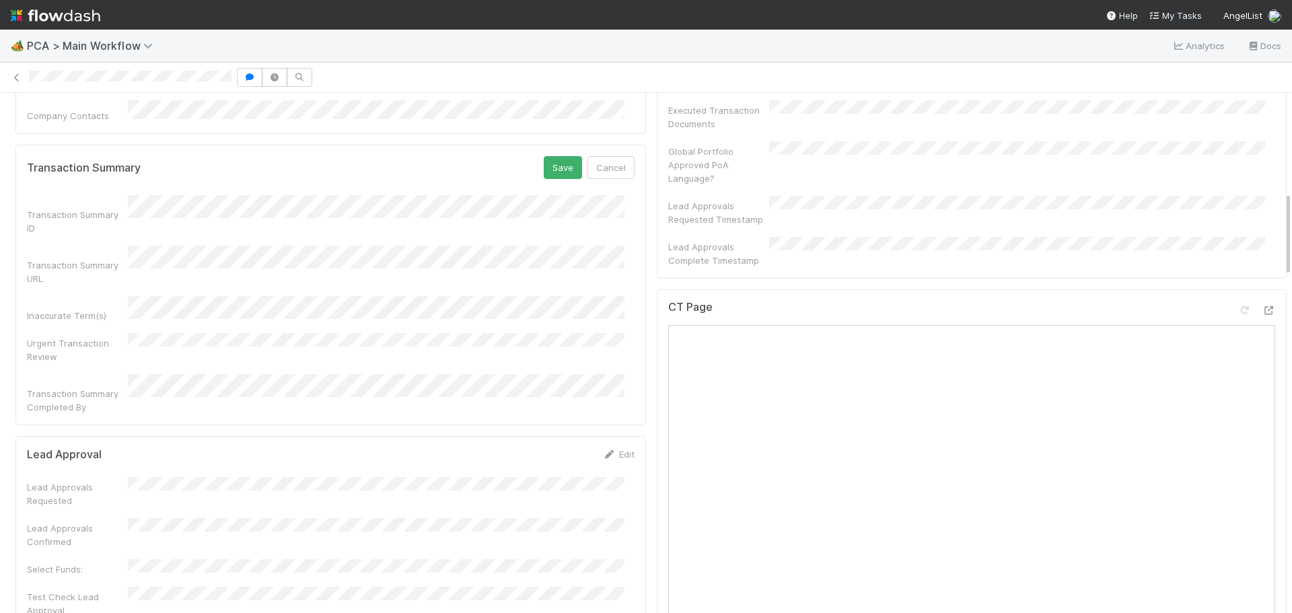
scroll to position [605, 0]
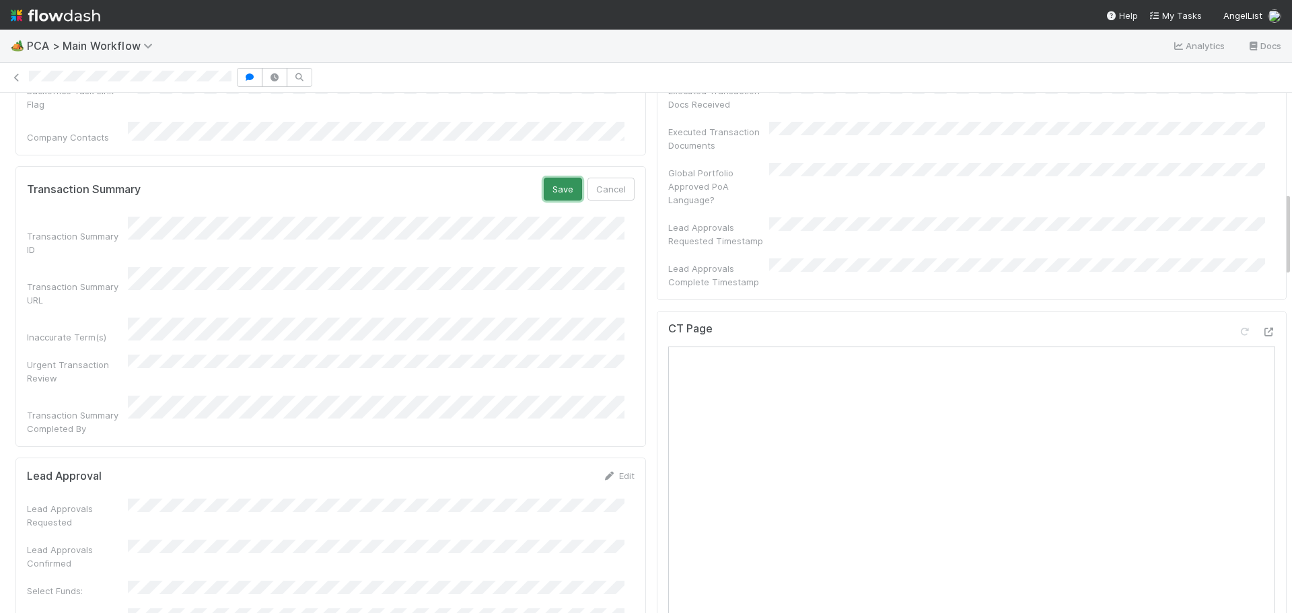
click at [549, 178] on button "Save" at bounding box center [563, 189] width 38 height 23
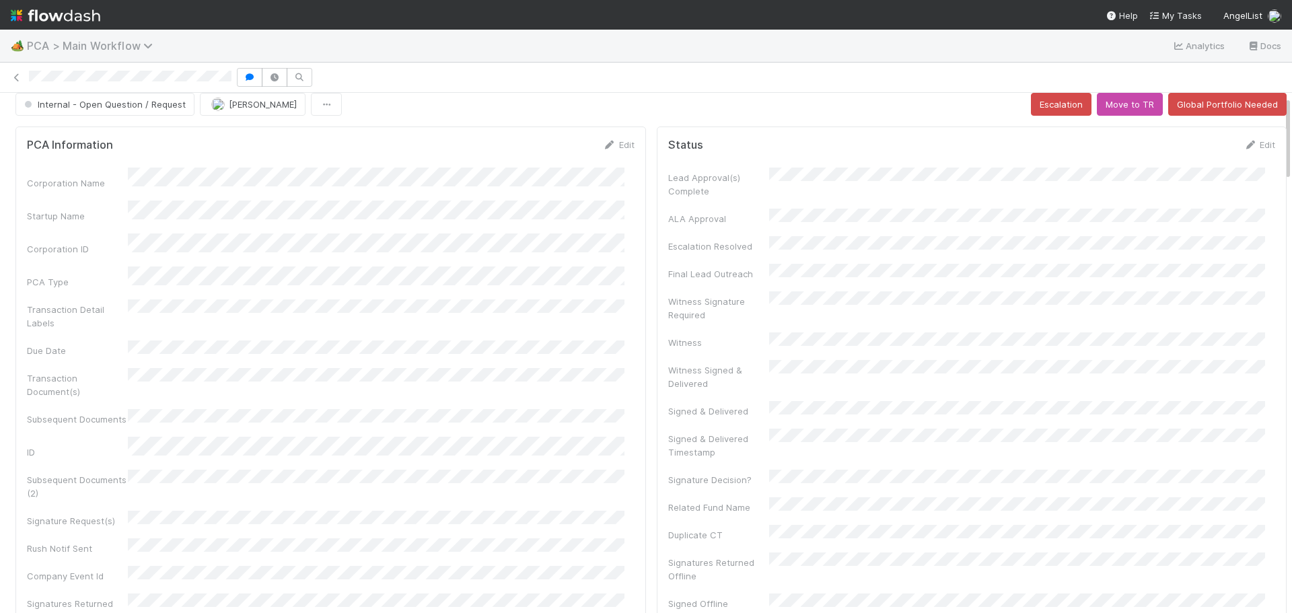
scroll to position [0, 0]
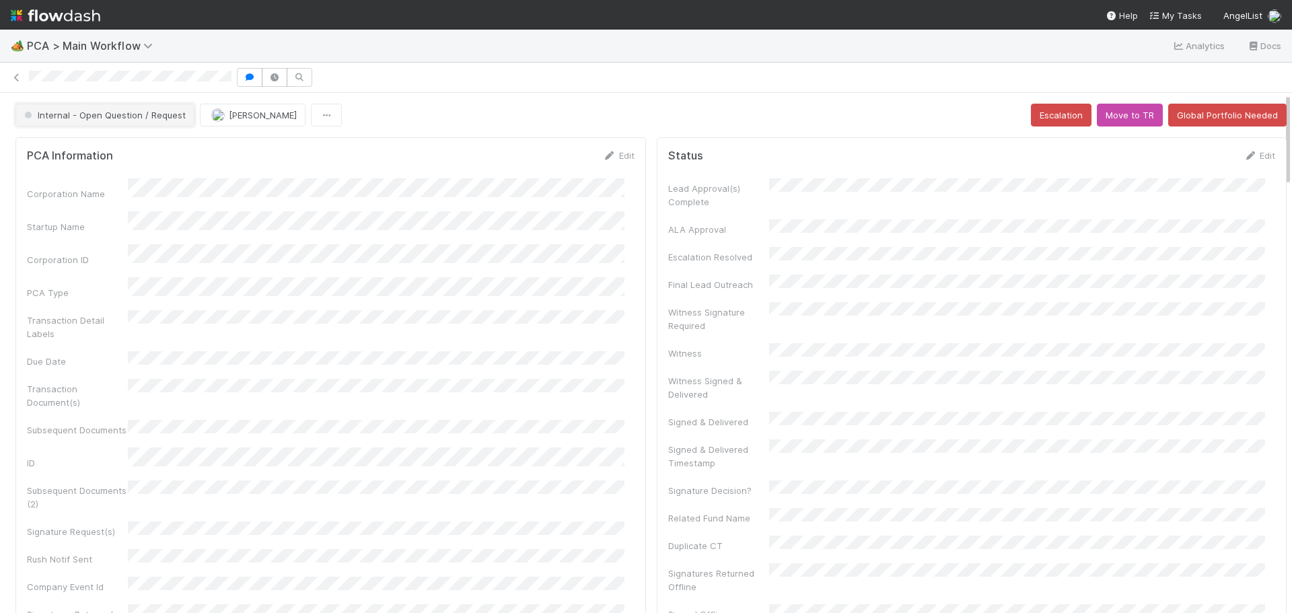
click at [132, 116] on span "Internal - Open Question / Request" at bounding box center [104, 115] width 164 height 11
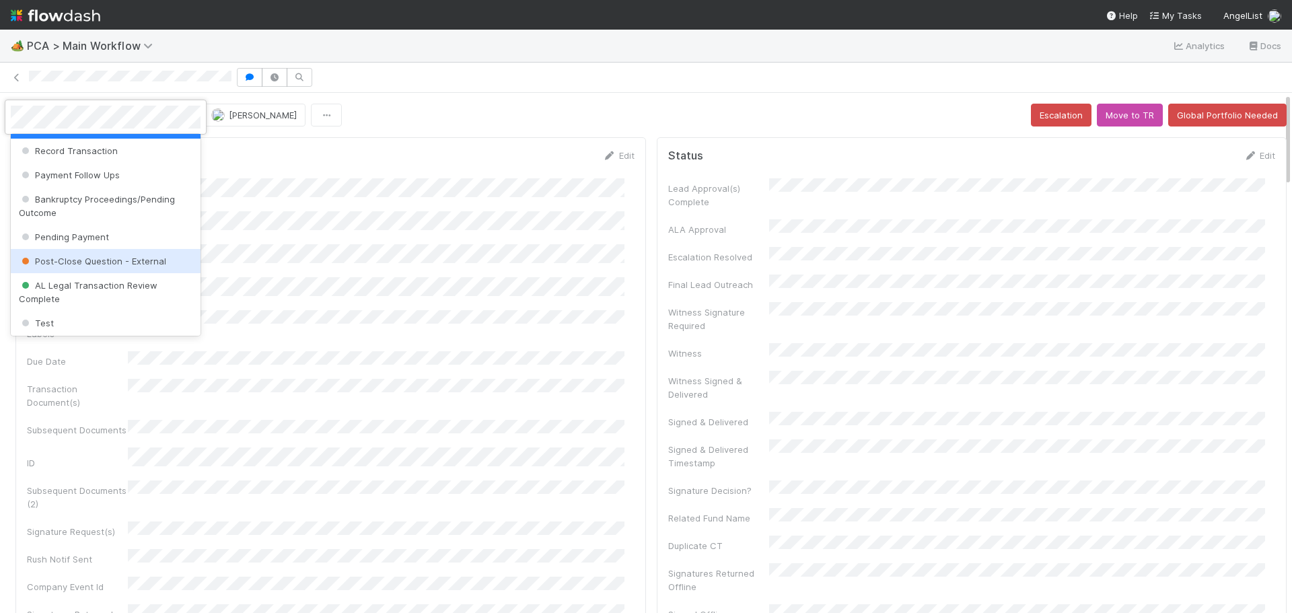
scroll to position [848, 0]
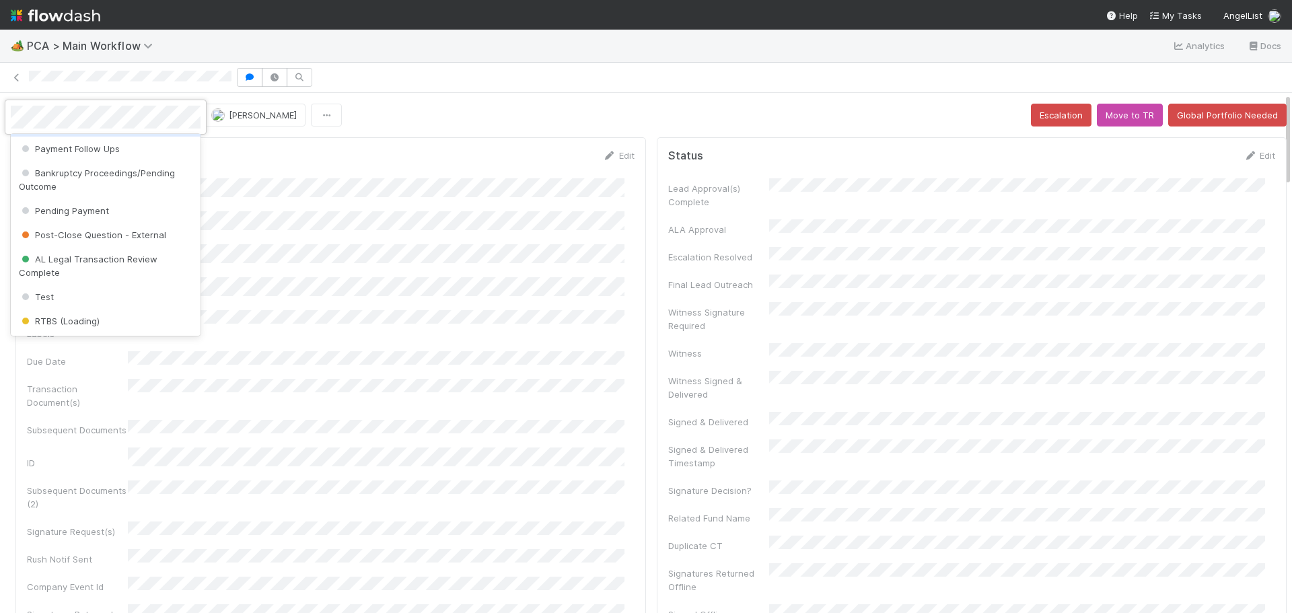
click at [112, 137] on div "Record Transaction" at bounding box center [106, 124] width 190 height 24
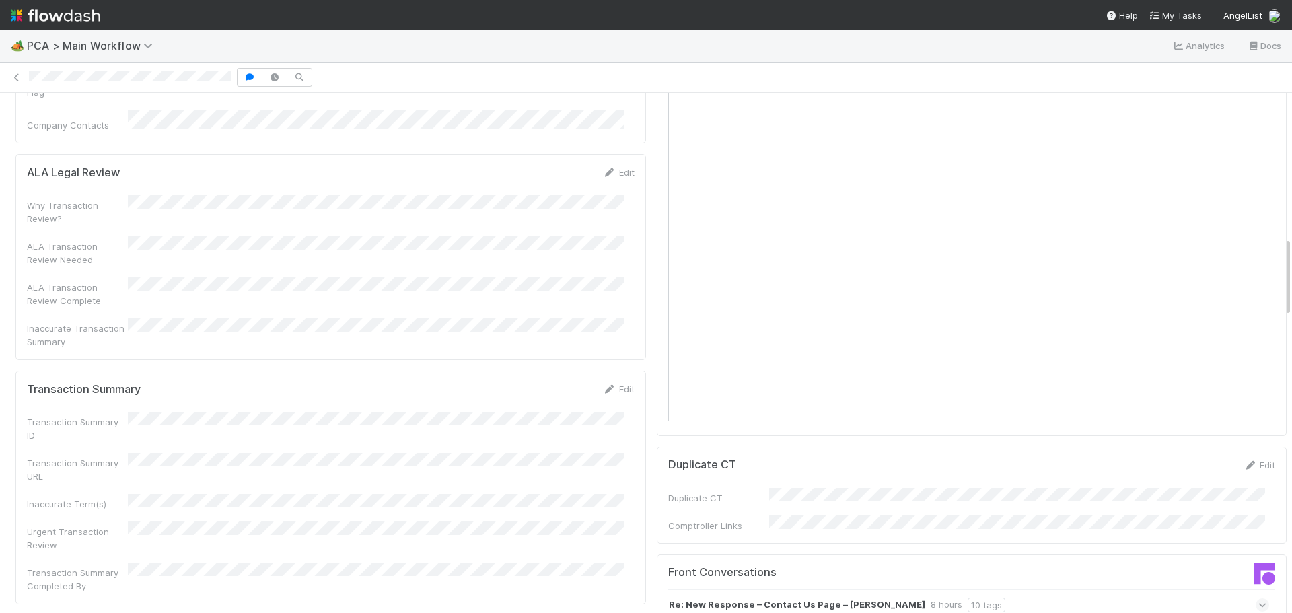
scroll to position [1076, 0]
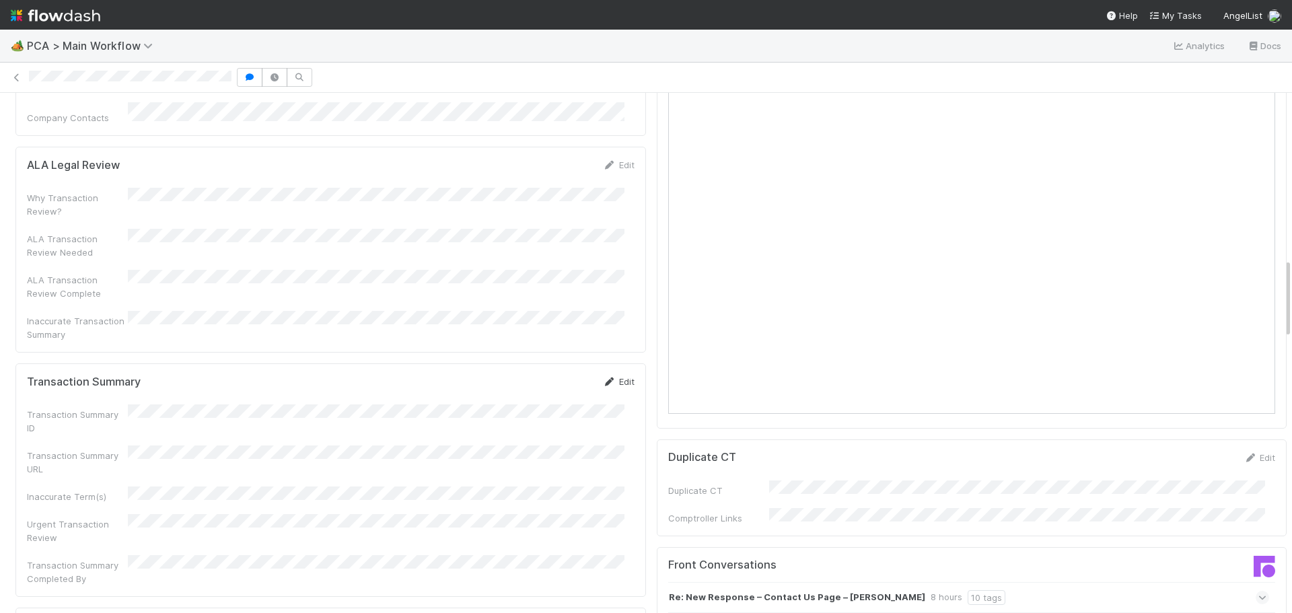
click at [605, 377] on icon at bounding box center [609, 381] width 13 height 9
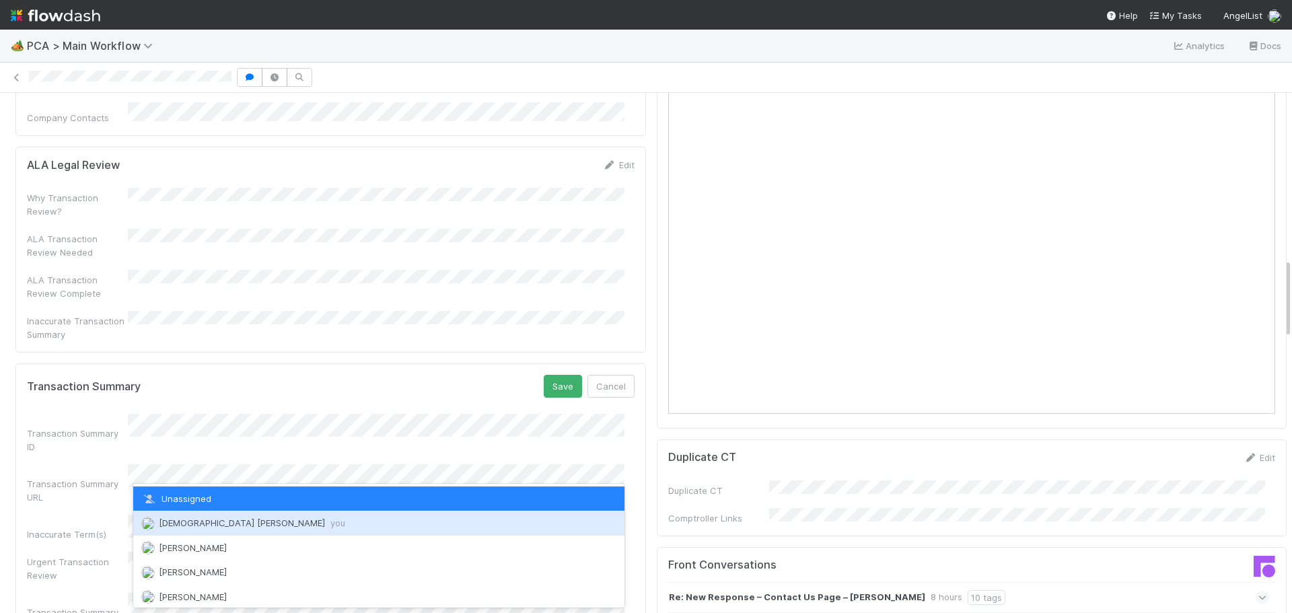
drag, startPoint x: 248, startPoint y: 521, endPoint x: 318, endPoint y: 515, distance: 70.9
click at [250, 522] on span "Cristantine Angelus Caparos you" at bounding box center [252, 522] width 186 height 11
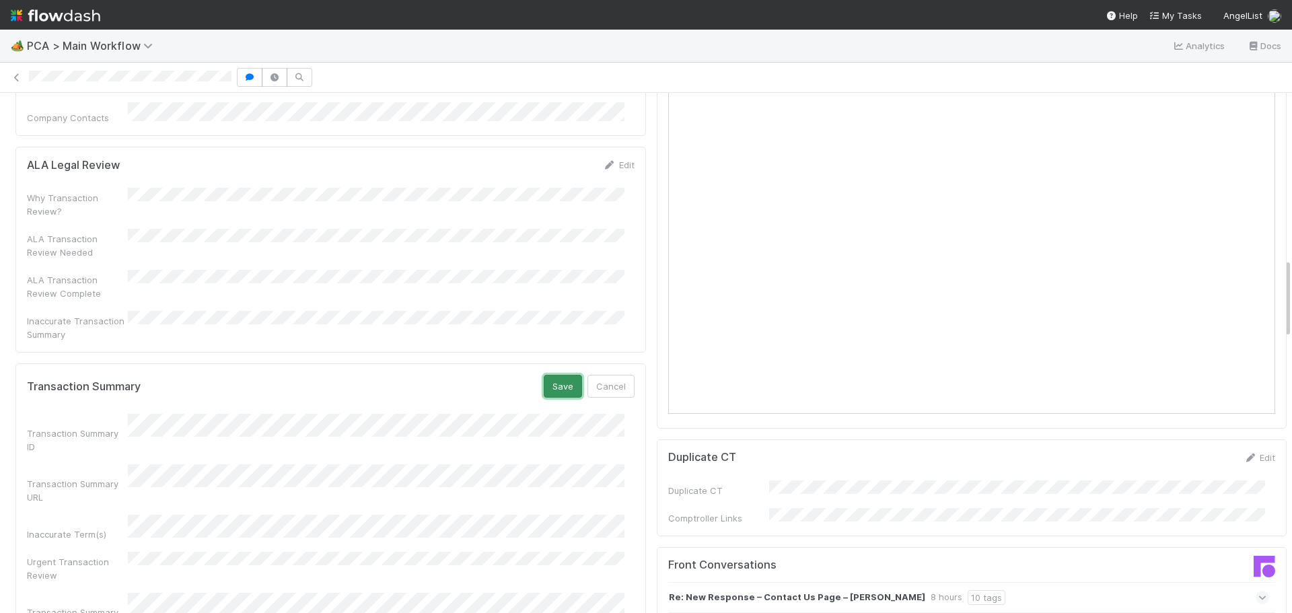
click at [549, 375] on button "Save" at bounding box center [563, 386] width 38 height 23
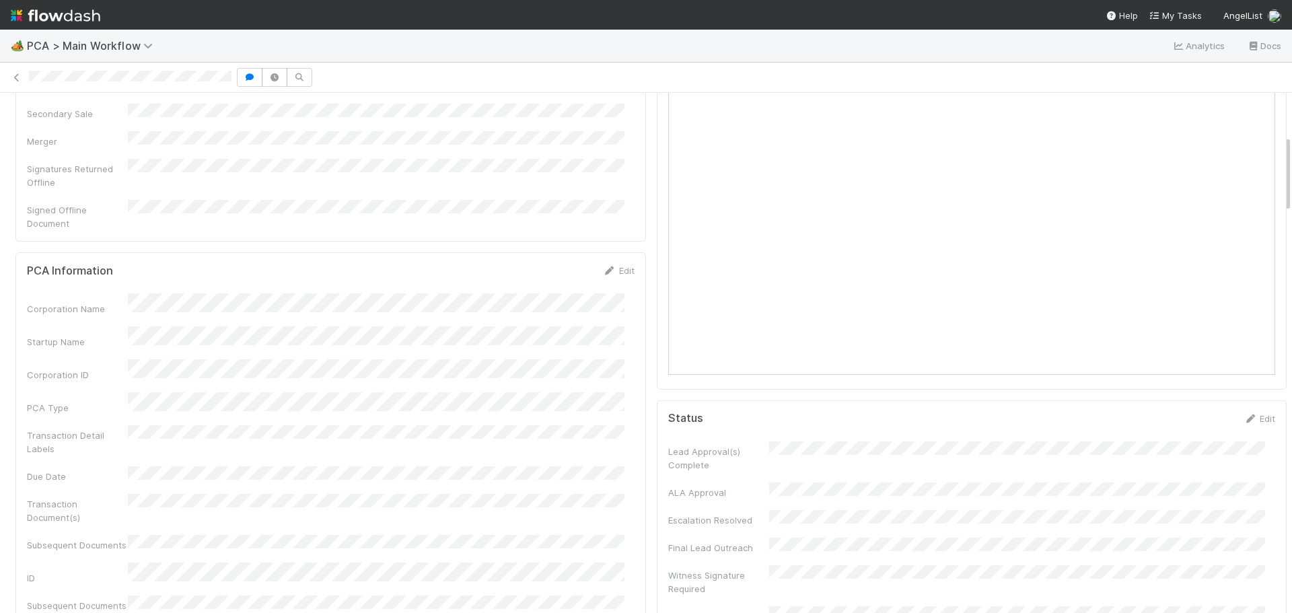
scroll to position [0, 0]
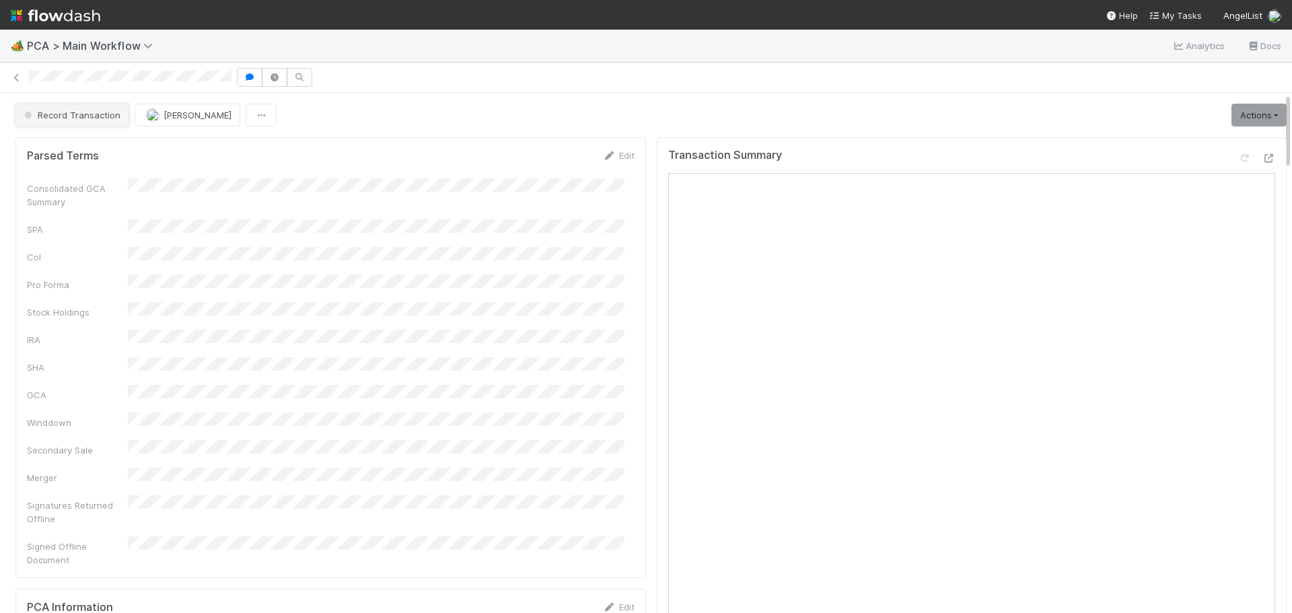
click at [58, 105] on button "Record Transaction" at bounding box center [72, 115] width 114 height 23
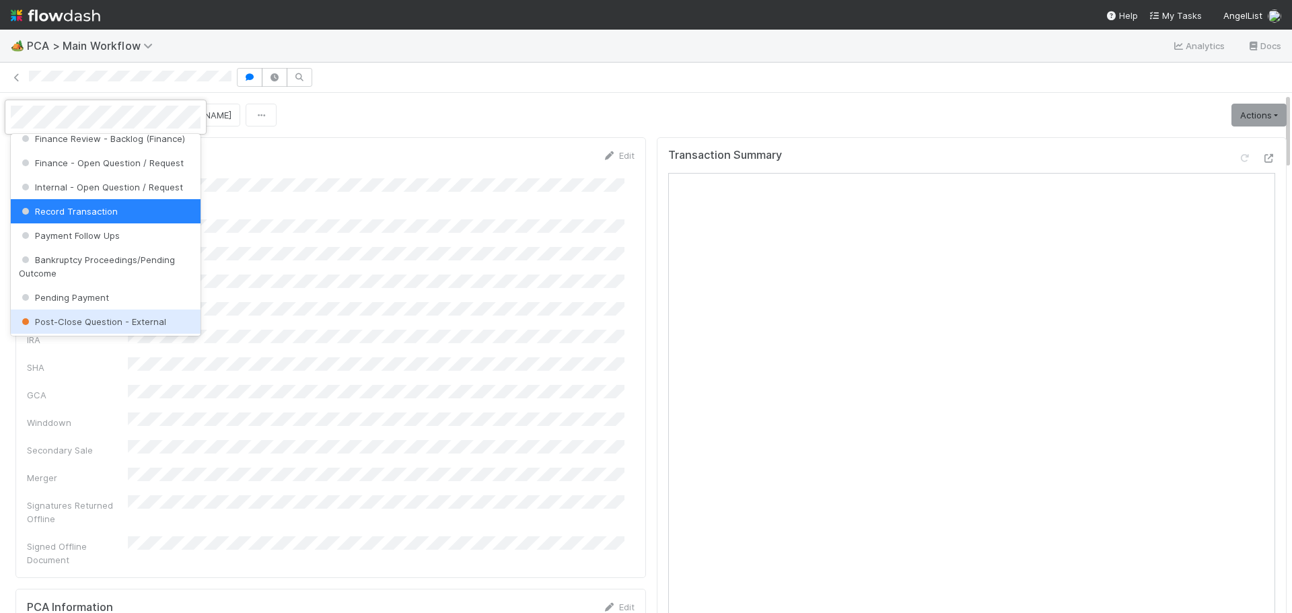
scroll to position [737, 0]
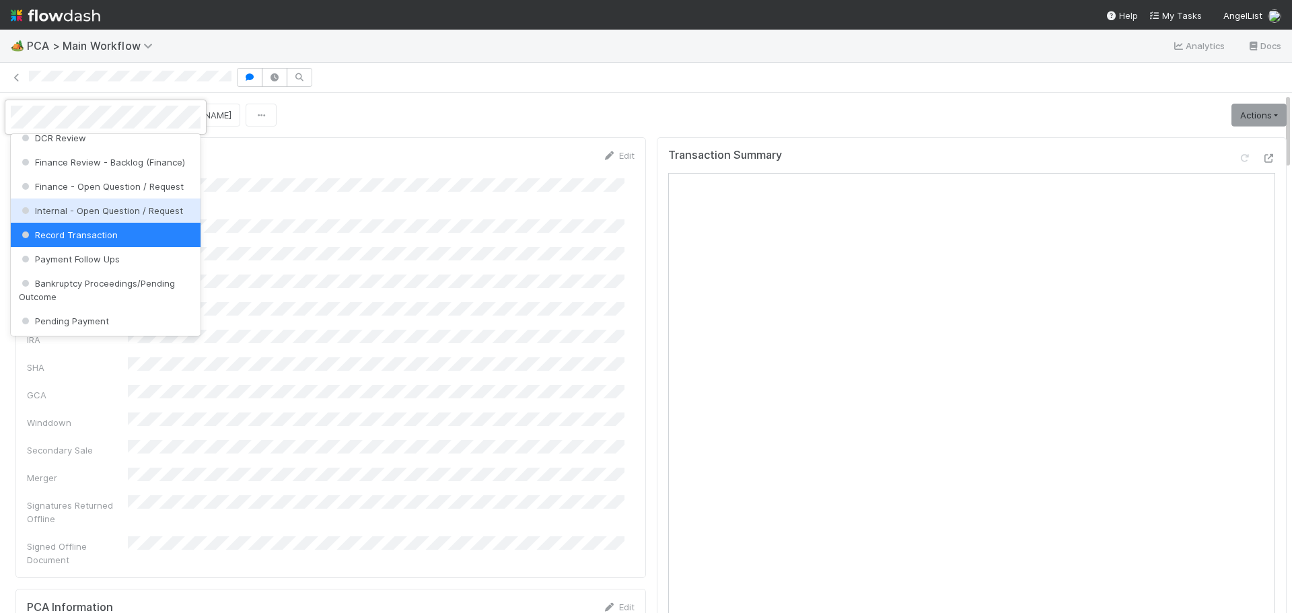
click at [134, 216] on span "Internal - Open Question / Request" at bounding box center [101, 210] width 164 height 11
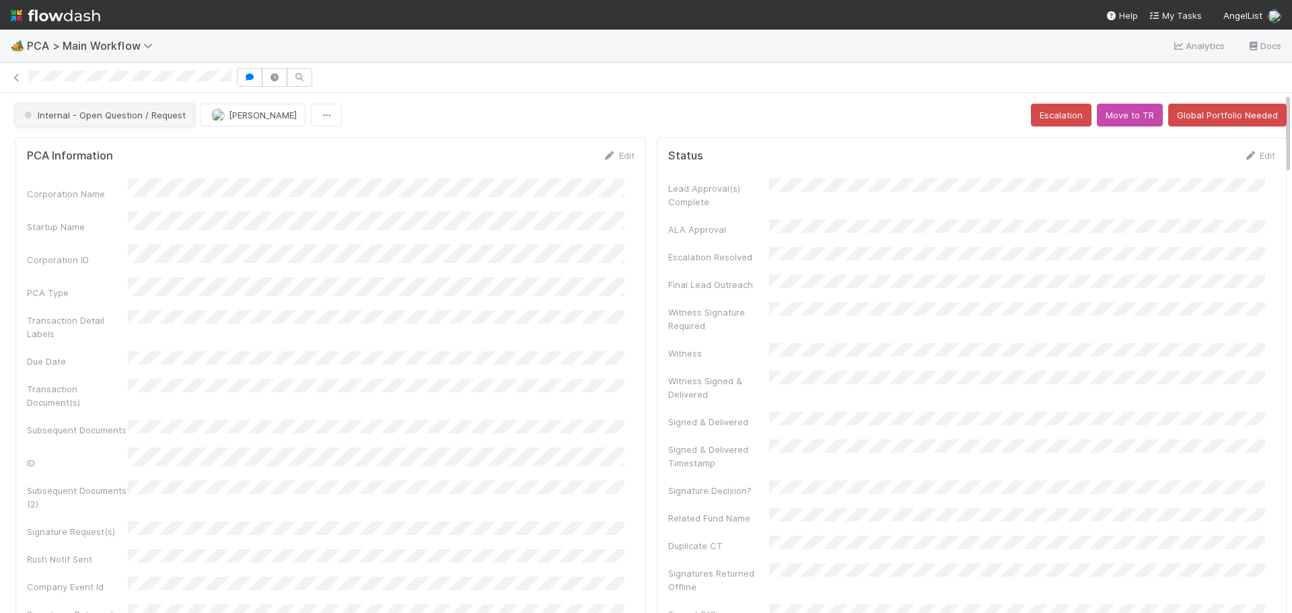
click at [111, 116] on span "Internal - Open Question / Request" at bounding box center [104, 115] width 164 height 11
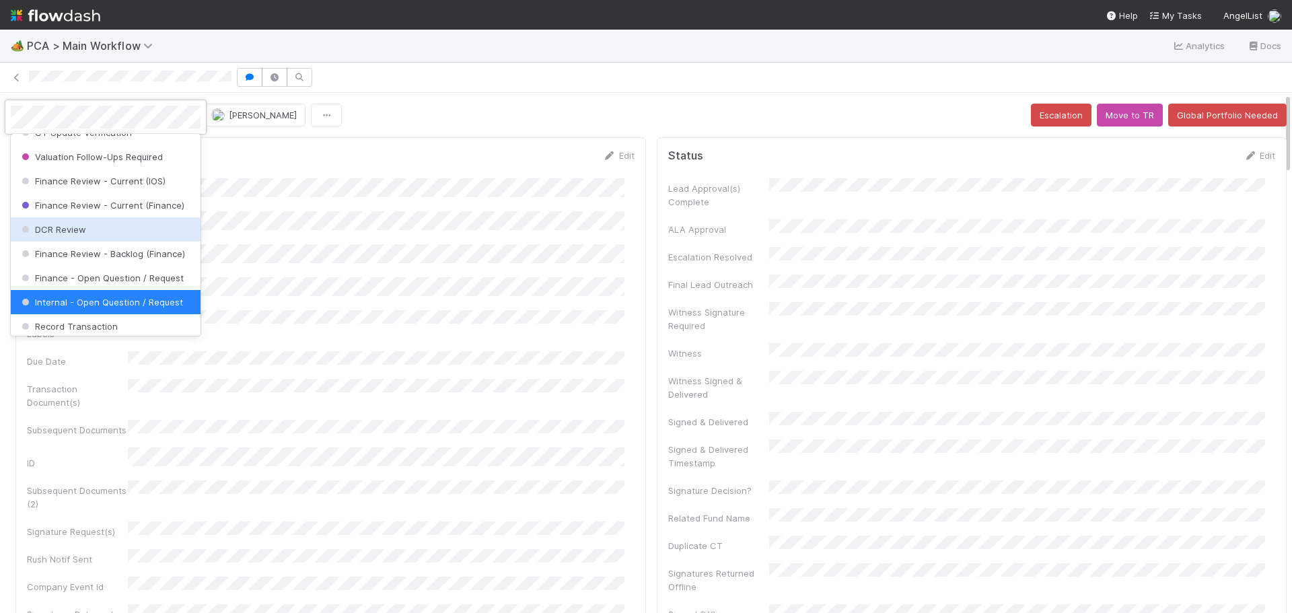
click at [496, 114] on div at bounding box center [646, 306] width 1292 height 613
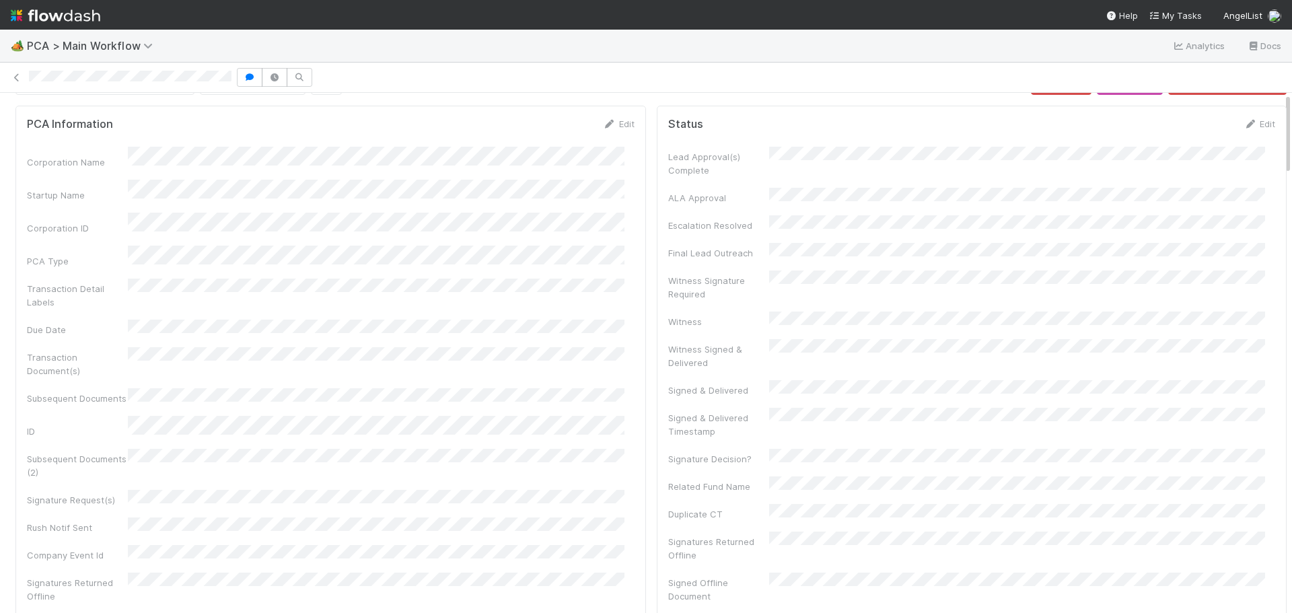
scroll to position [0, 0]
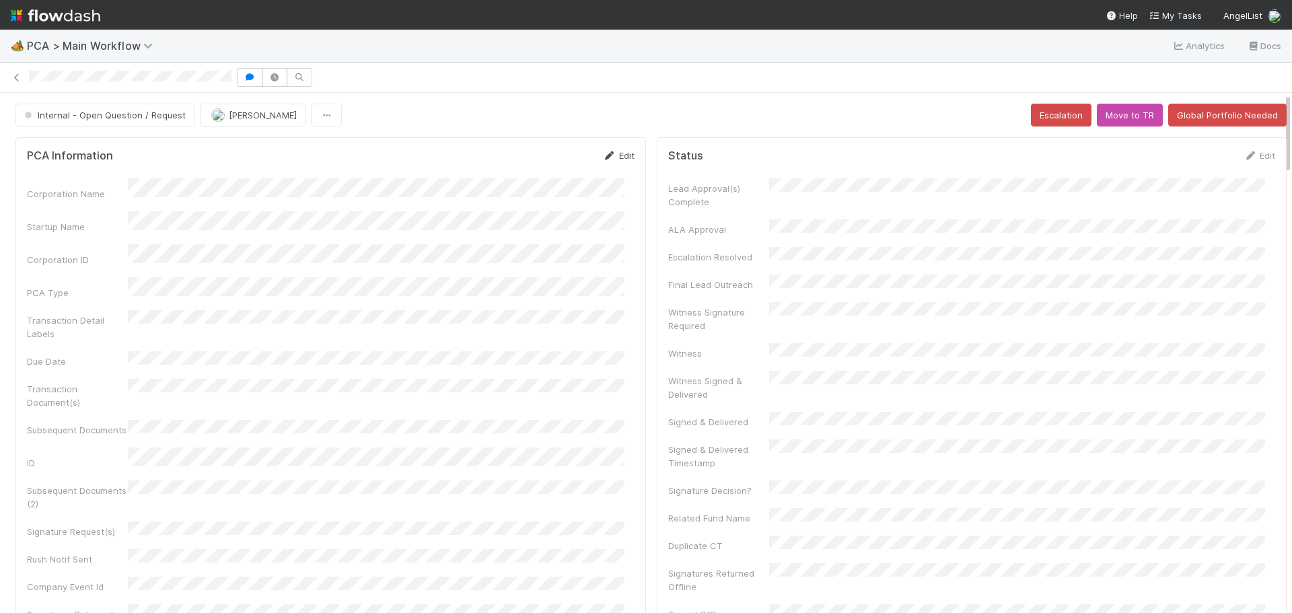
click at [607, 158] on link "Edit" at bounding box center [619, 155] width 32 height 11
click at [550, 160] on button "Save" at bounding box center [563, 160] width 38 height 23
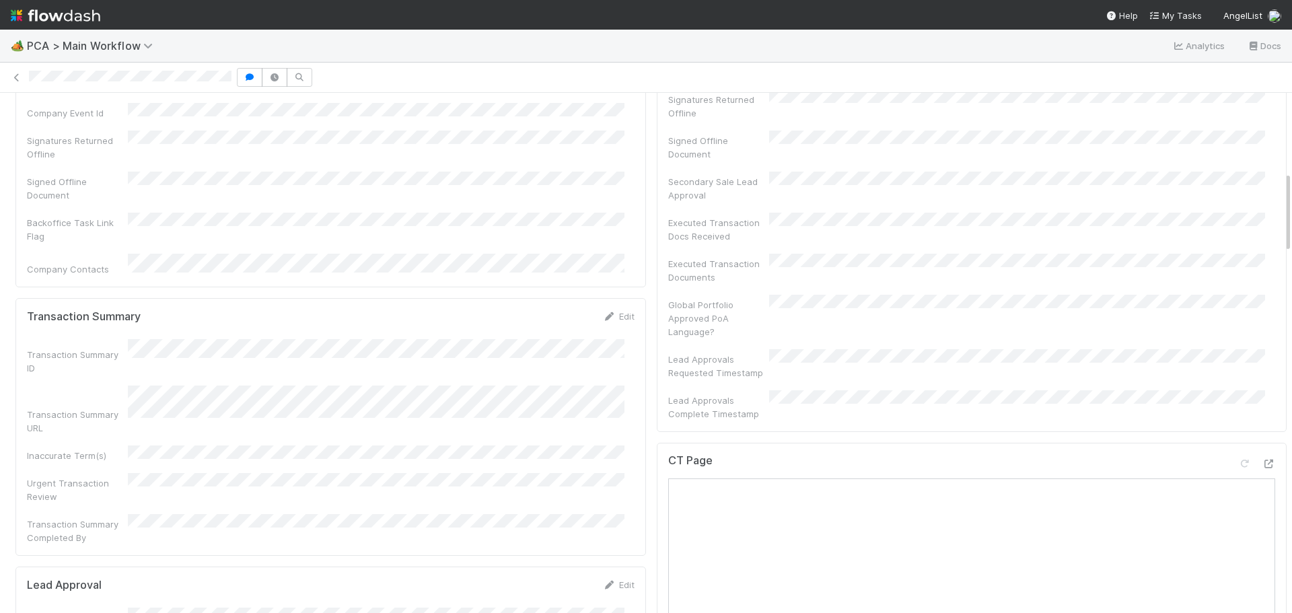
scroll to position [538, 0]
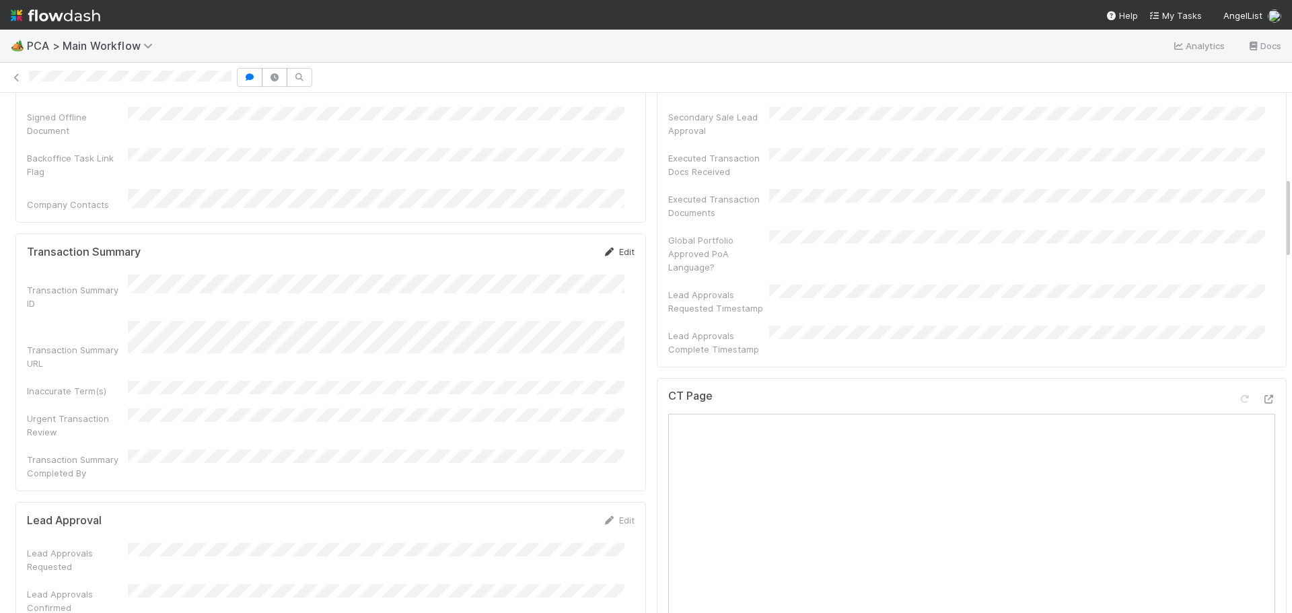
click at [616, 246] on link "Edit" at bounding box center [619, 251] width 32 height 11
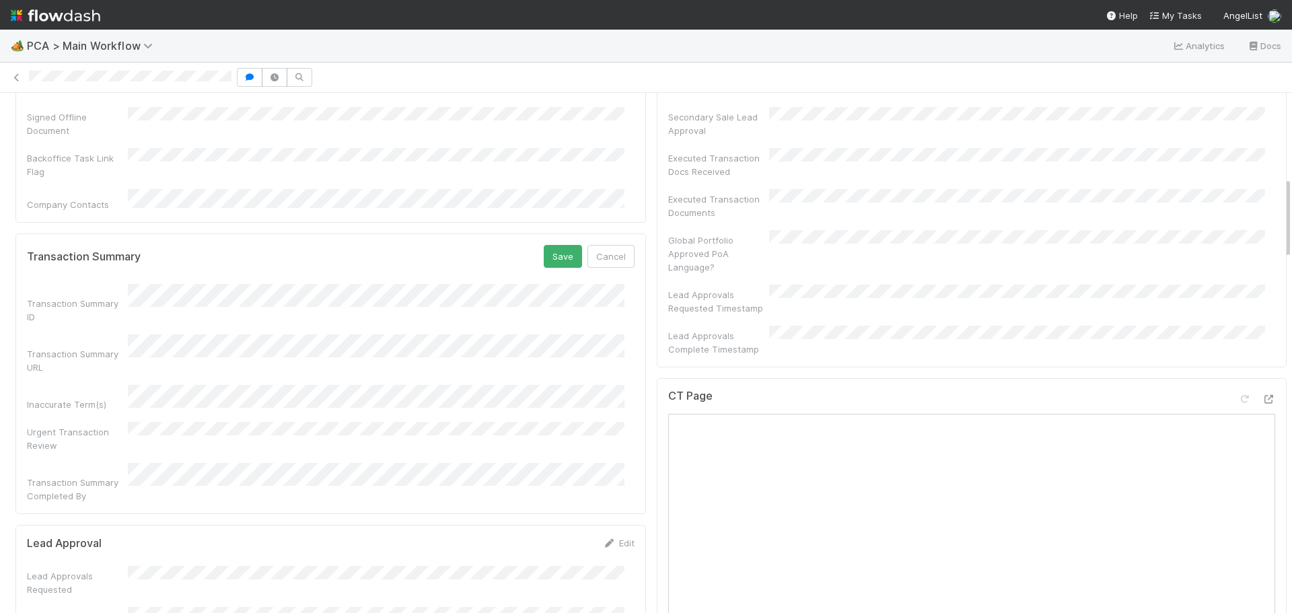
click at [98, 334] on div "Transaction Summary URL" at bounding box center [331, 354] width 608 height 40
click at [555, 245] on button "Save" at bounding box center [563, 256] width 38 height 23
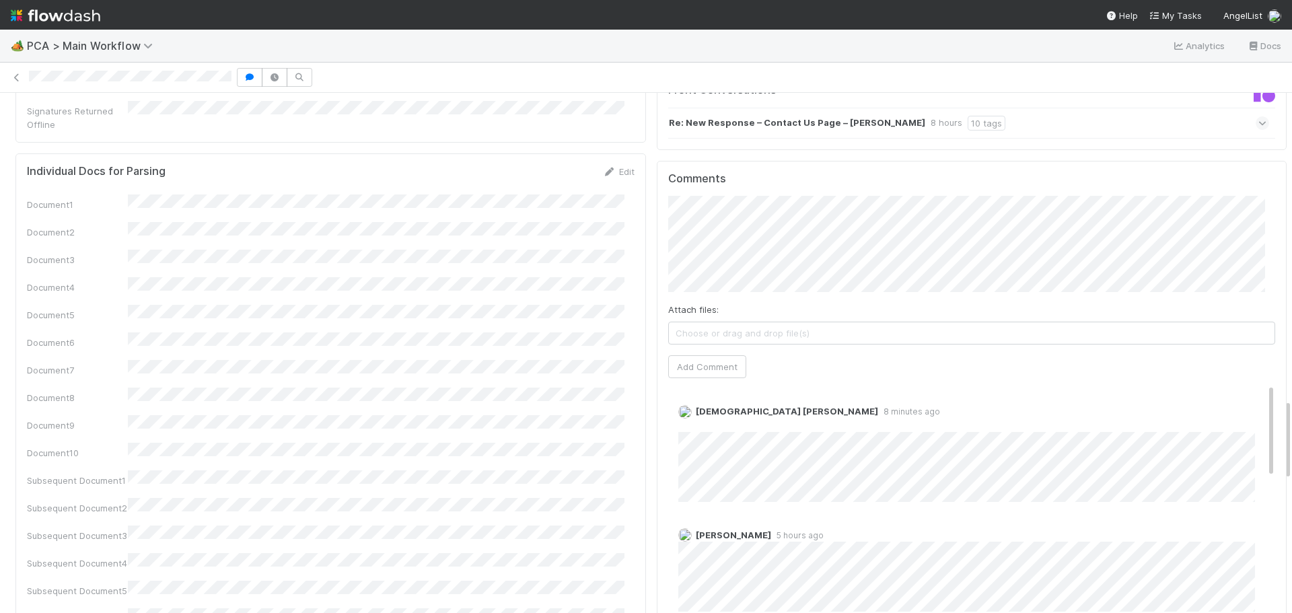
scroll to position [1951, 0]
click at [678, 416] on div "Edit Delete" at bounding box center [976, 422] width 597 height 13
click at [689, 417] on link "Edit" at bounding box center [696, 422] width 15 height 11
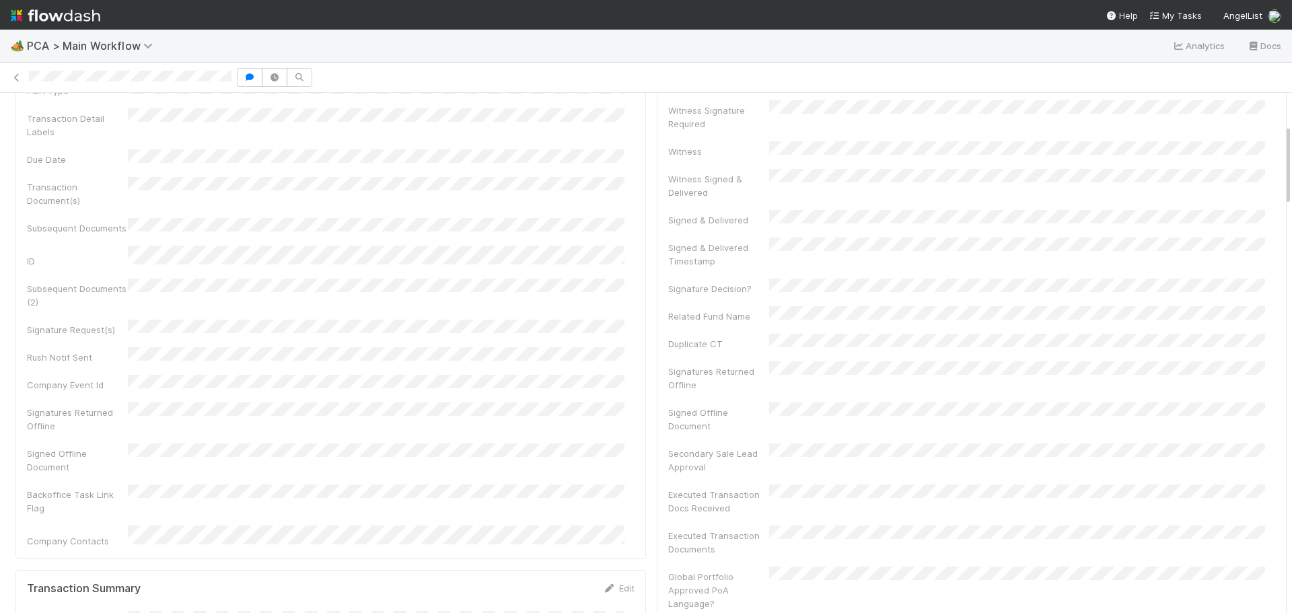
scroll to position [0, 0]
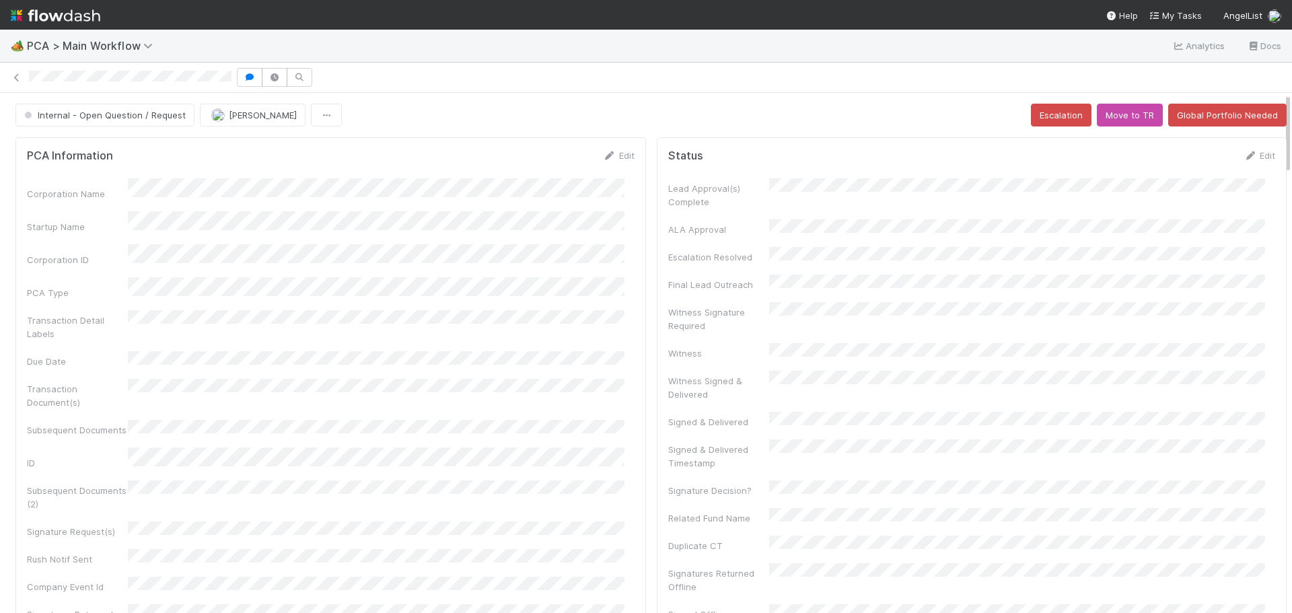
click at [53, 17] on img at bounding box center [55, 15] width 89 height 23
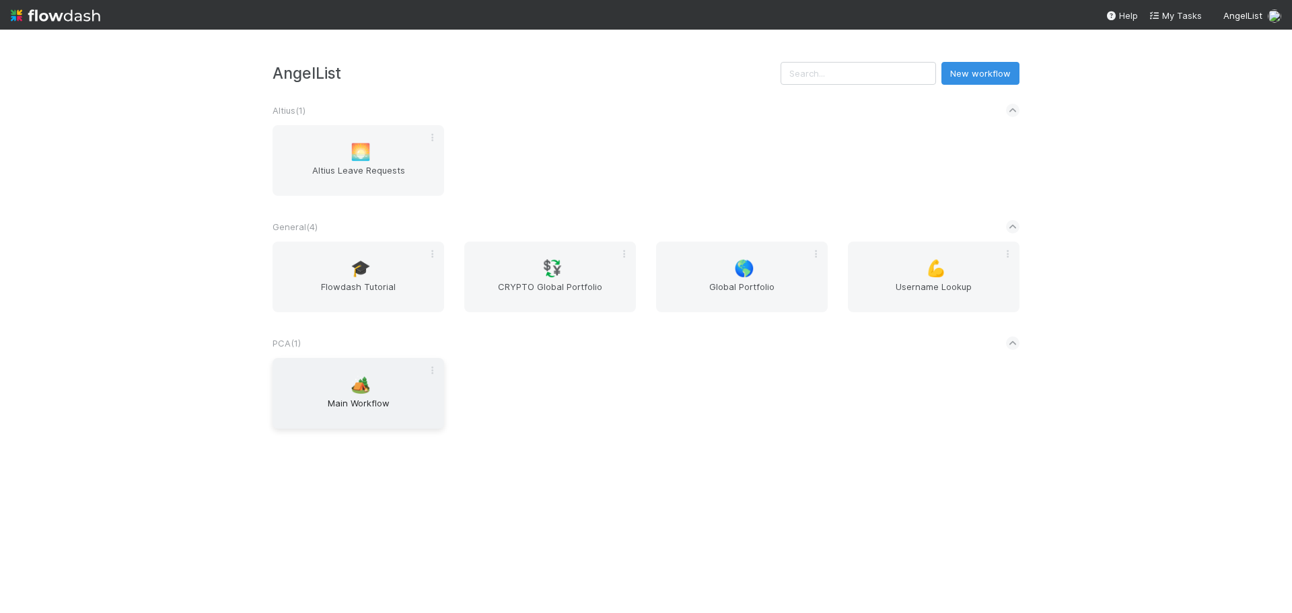
click at [373, 408] on span "Main Workflow" at bounding box center [358, 409] width 161 height 27
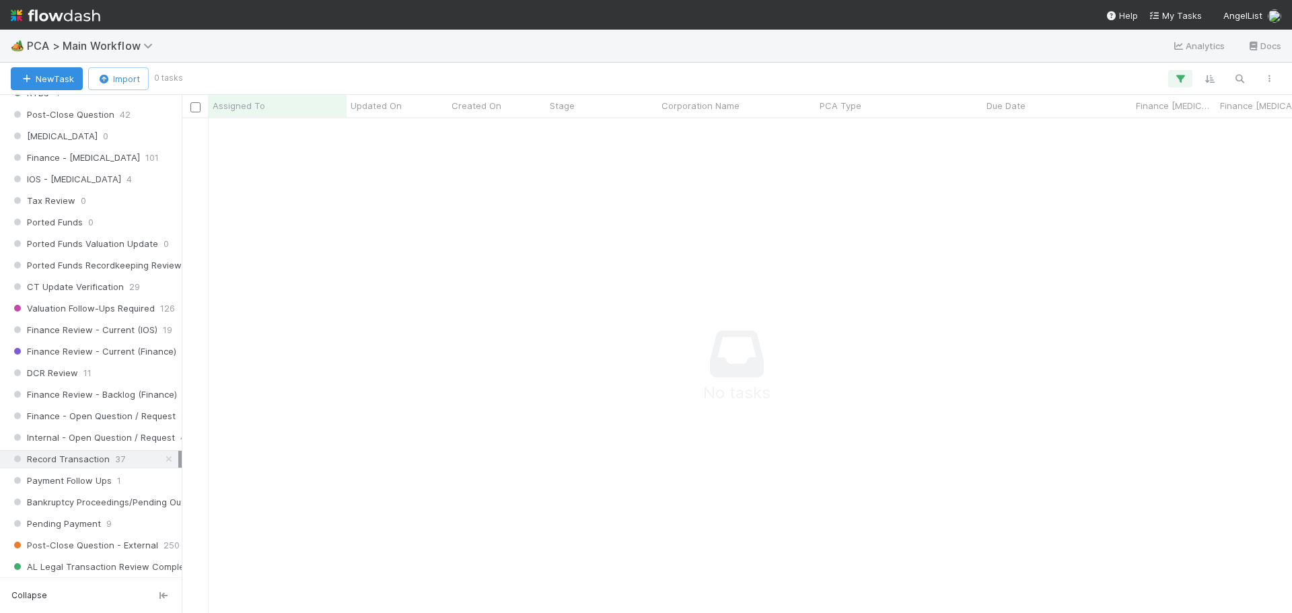
scroll to position [875, 0]
click at [104, 457] on span "Record Transaction" at bounding box center [60, 455] width 99 height 17
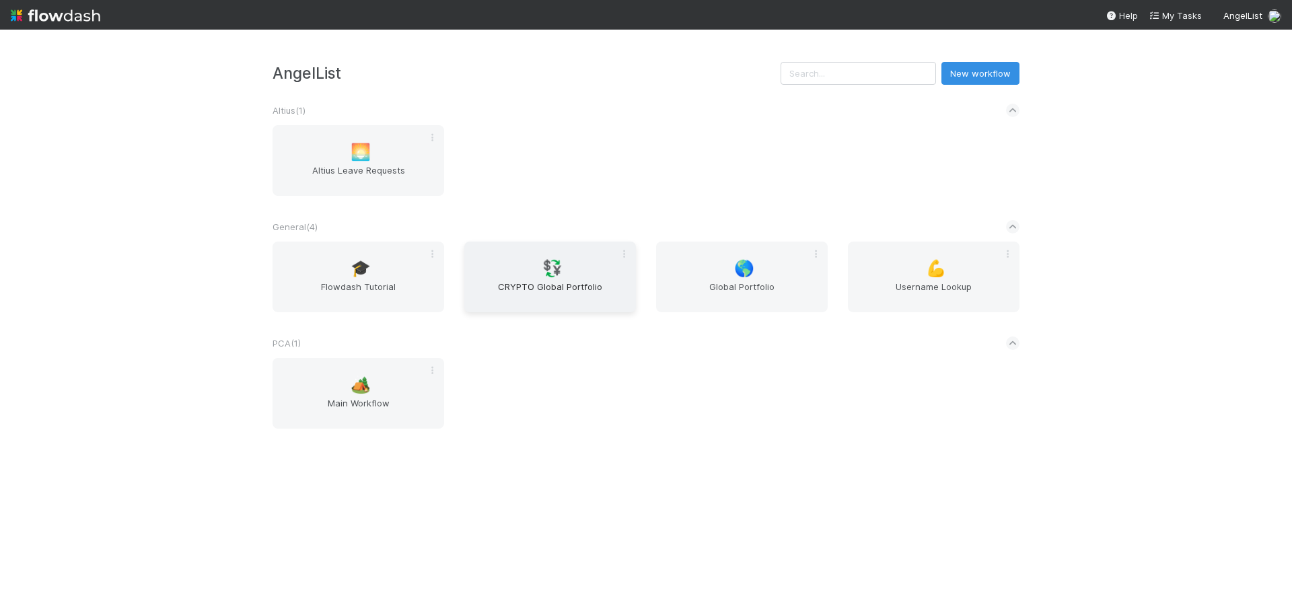
click at [540, 303] on span "CRYPTO Global Portfolio" at bounding box center [550, 293] width 161 height 27
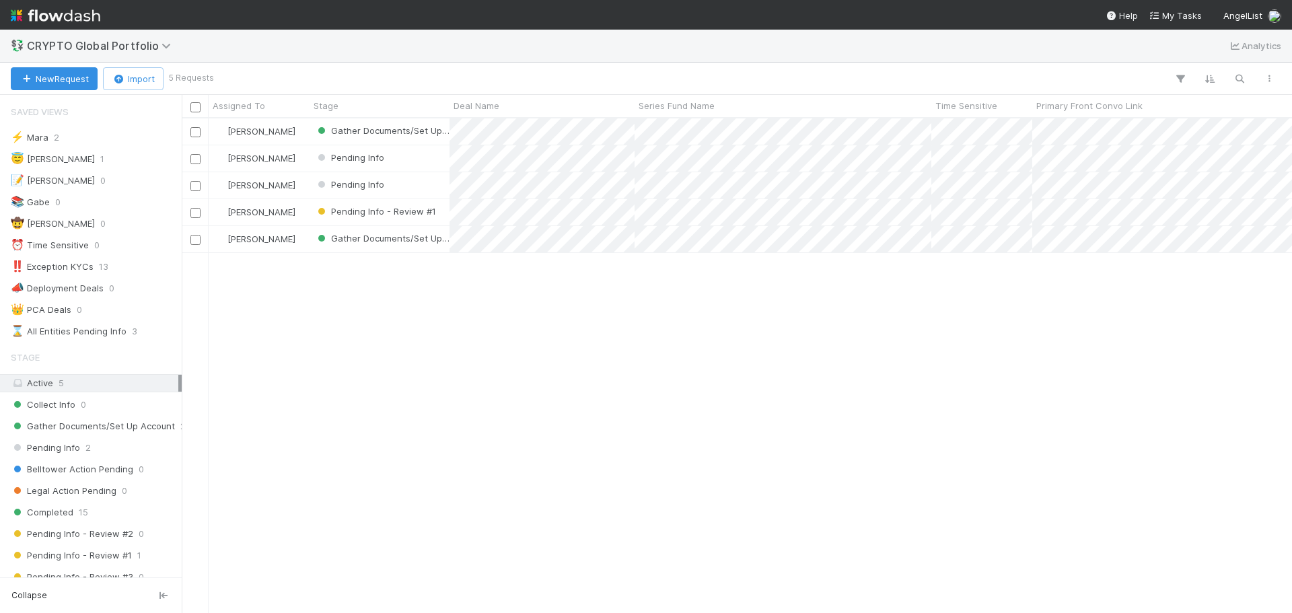
scroll to position [484, 1100]
click at [97, 406] on div "Collect Info 0" at bounding box center [95, 404] width 168 height 17
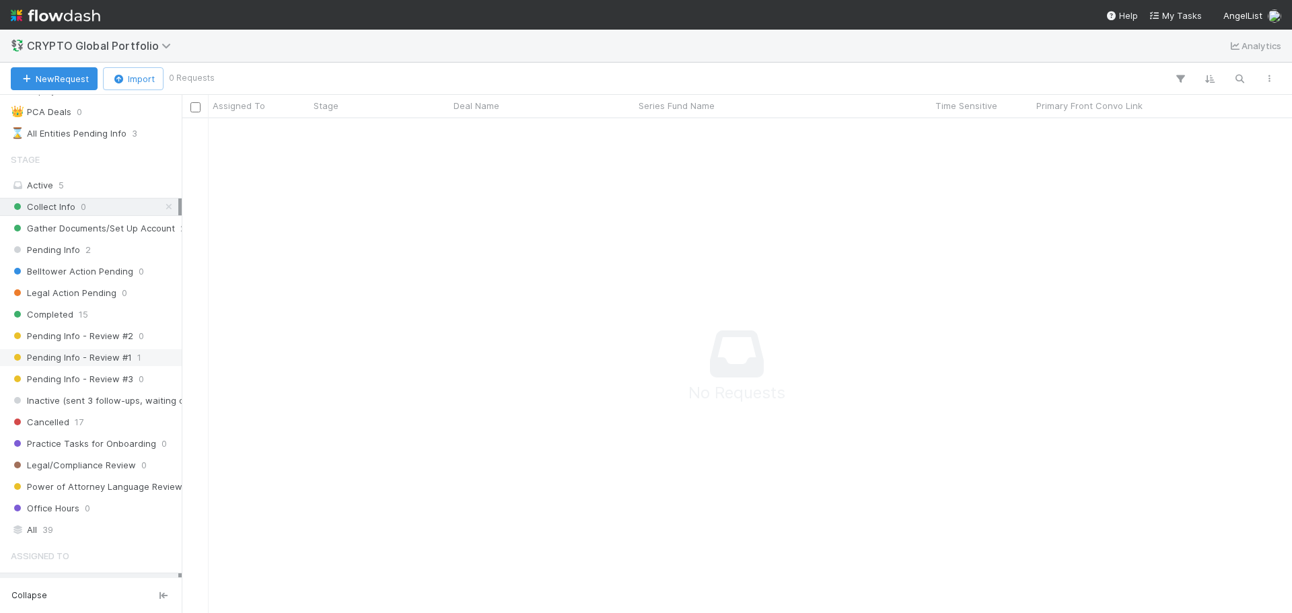
scroll to position [202, 0]
click at [69, 357] on span "Pending Info - Review #1" at bounding box center [71, 353] width 121 height 17
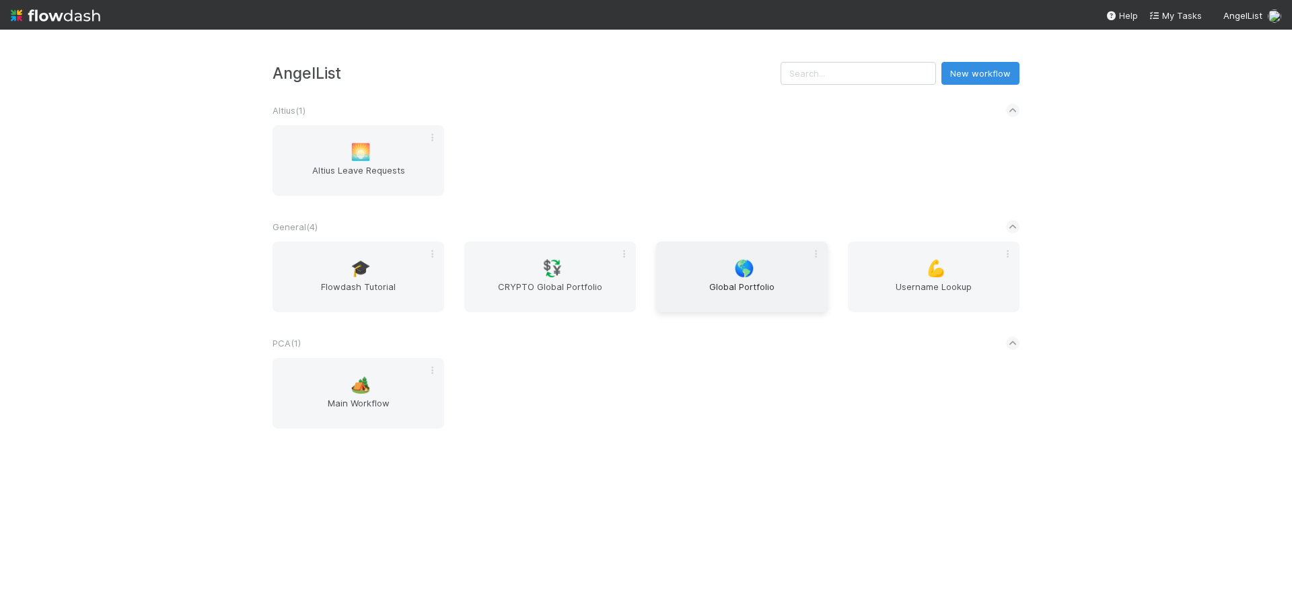
click at [757, 295] on span "Global Portfolio" at bounding box center [741, 293] width 161 height 27
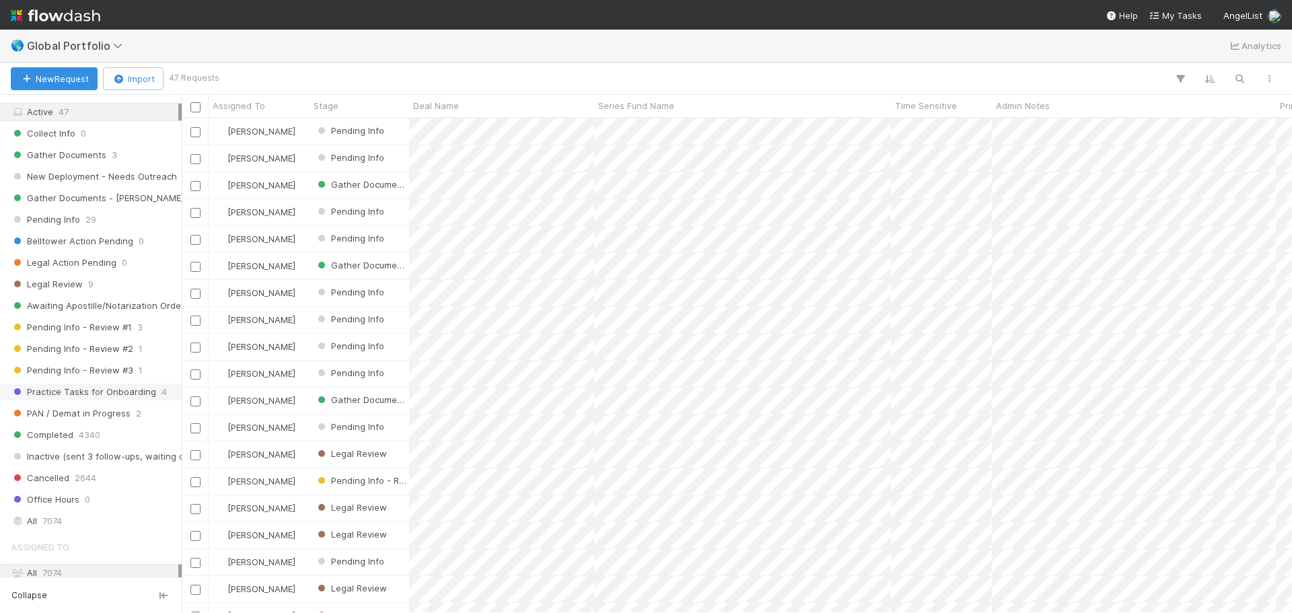
scroll to position [336, 0]
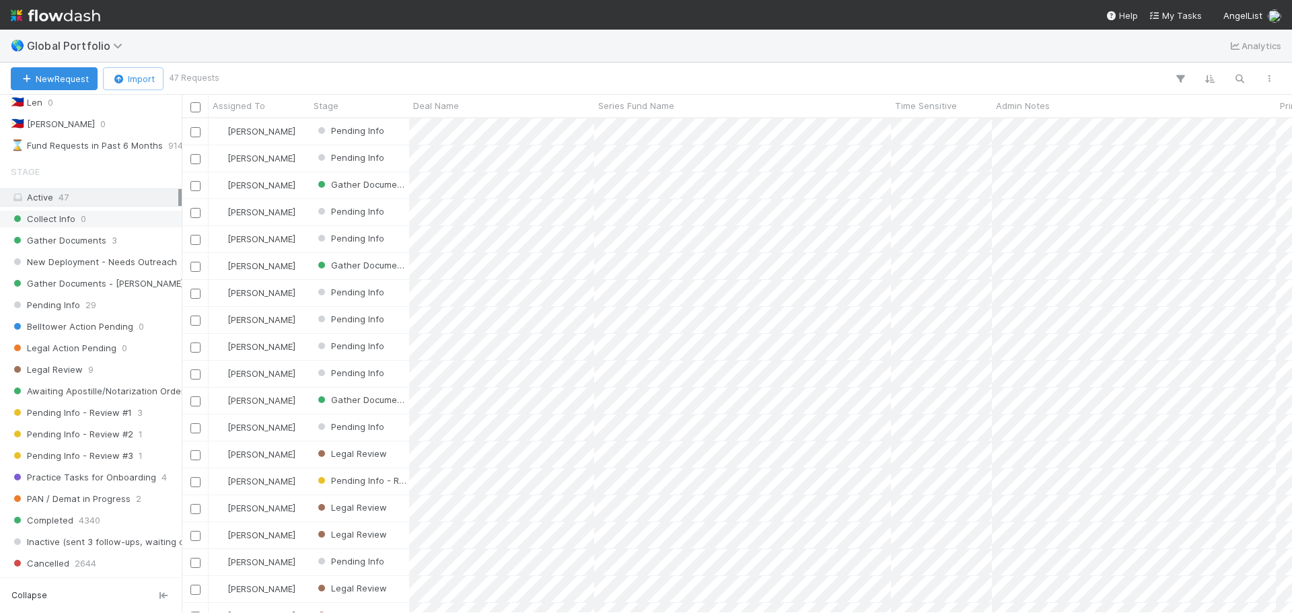
click at [84, 224] on span "0" at bounding box center [83, 219] width 5 height 17
